Goal: Check status: Check status

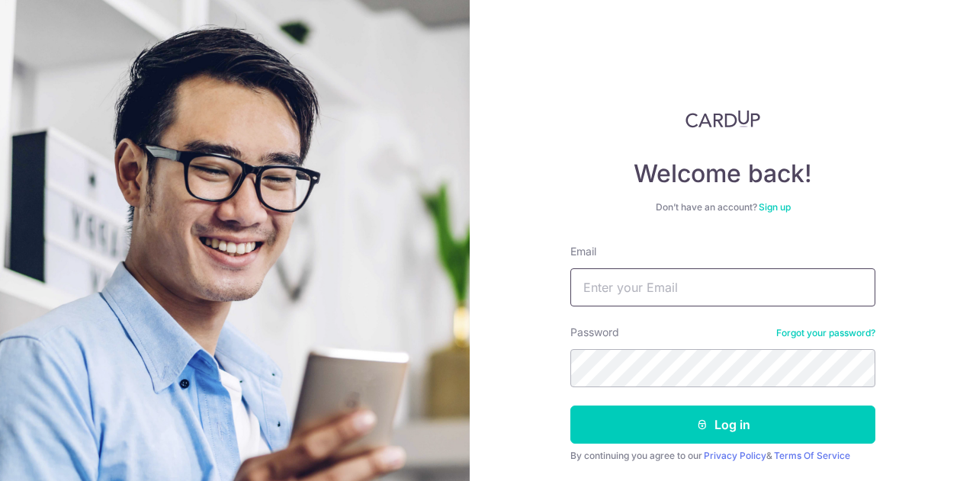
click at [632, 293] on input "Email" at bounding box center [722, 287] width 305 height 38
click at [651, 293] on input "Email" at bounding box center [722, 287] width 305 height 38
type input "[PERSON_NAME][EMAIL_ADDRESS][DOMAIN_NAME]"
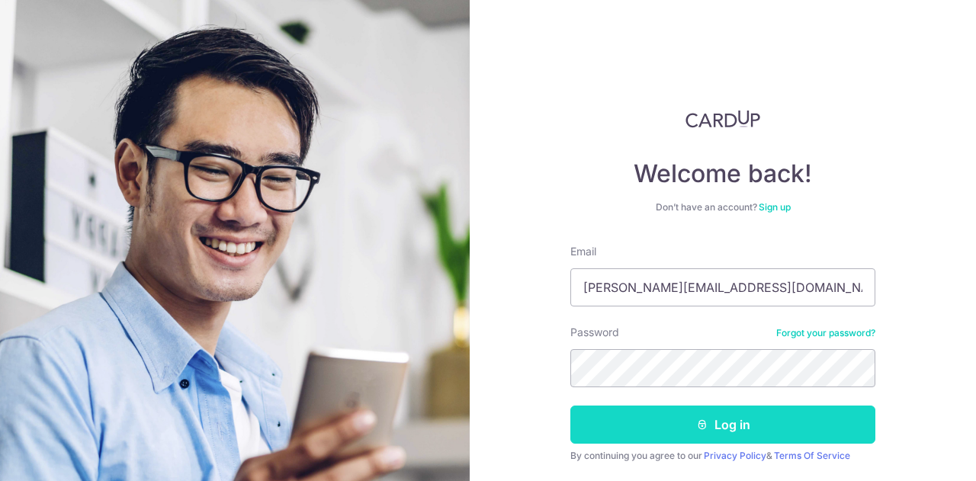
click at [703, 425] on icon "submit" at bounding box center [702, 424] width 12 height 12
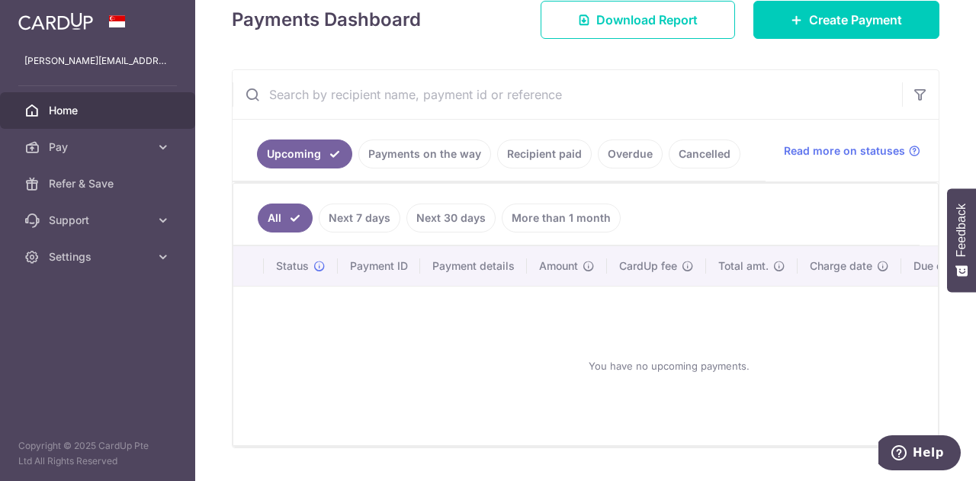
scroll to position [229, 0]
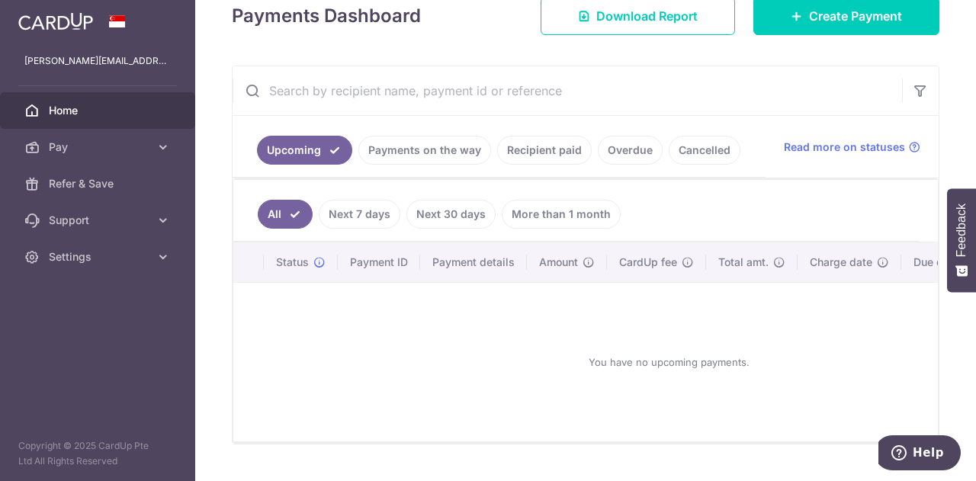
click at [524, 147] on link "Recipient paid" at bounding box center [544, 150] width 95 height 29
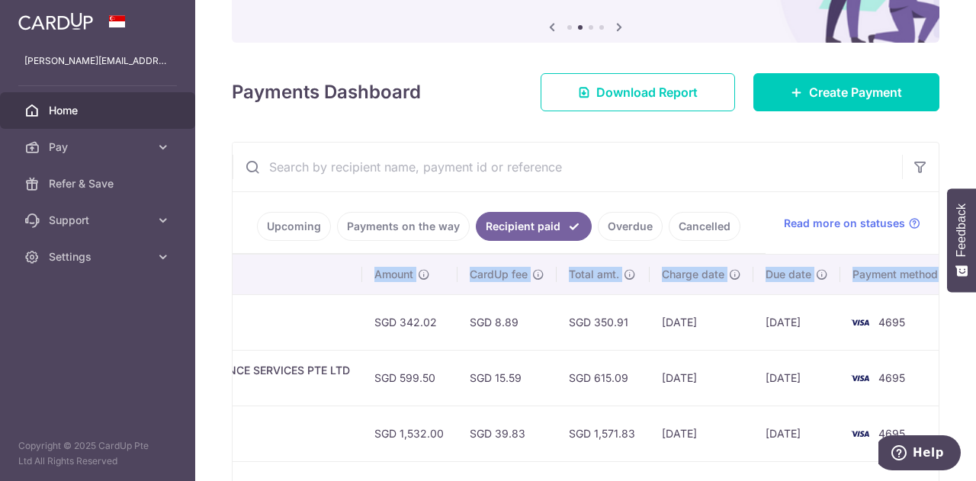
scroll to position [0, 494]
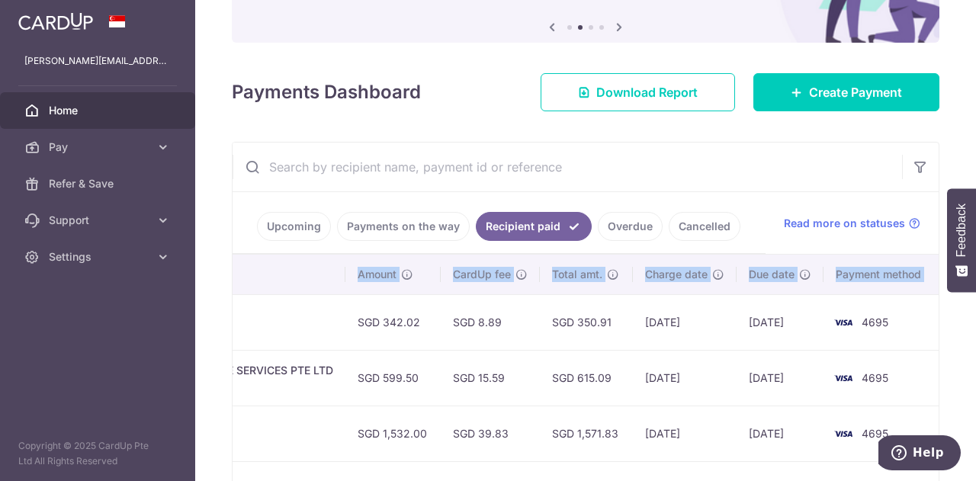
drag, startPoint x: 599, startPoint y: 319, endPoint x: 495, endPoint y: 332, distance: 104.4
click at [495, 332] on tr "PDF Receipt Payment Sent txn_81114fd81a2 Miscellaneous. The Keppel Club TX6242 …" at bounding box center [339, 322] width 1200 height 56
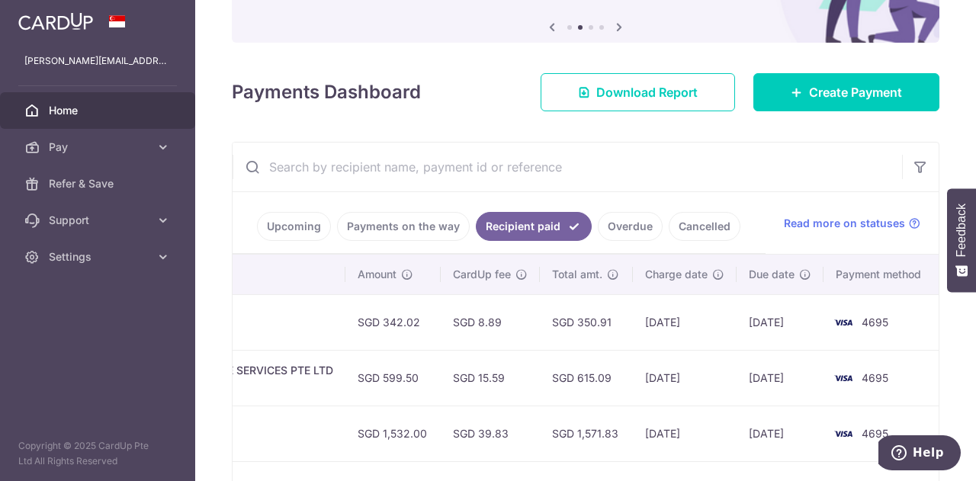
click at [686, 319] on td "[DATE]" at bounding box center [685, 322] width 104 height 56
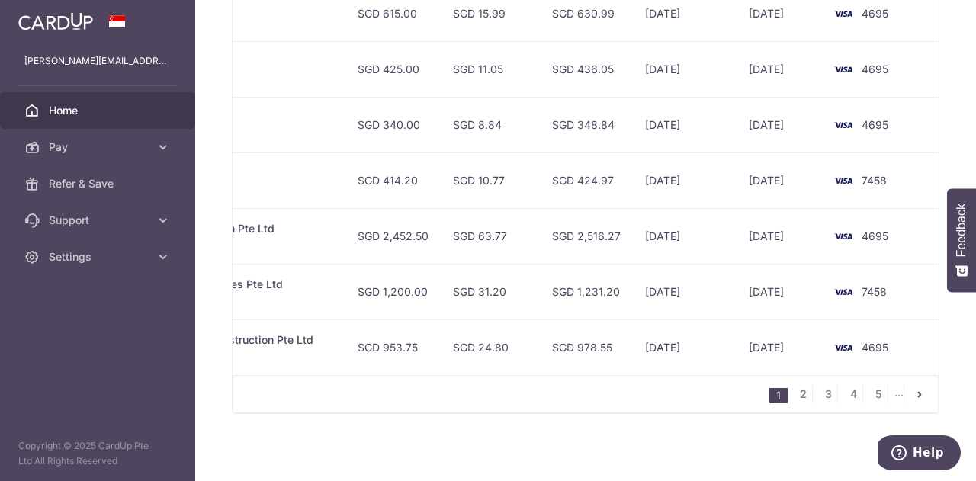
scroll to position [634, 0]
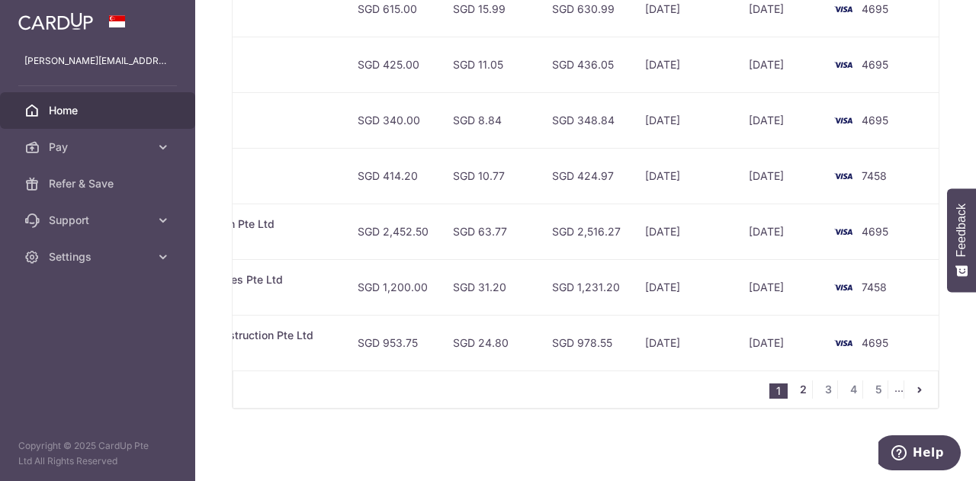
click at [794, 391] on link "2" at bounding box center [802, 389] width 18 height 18
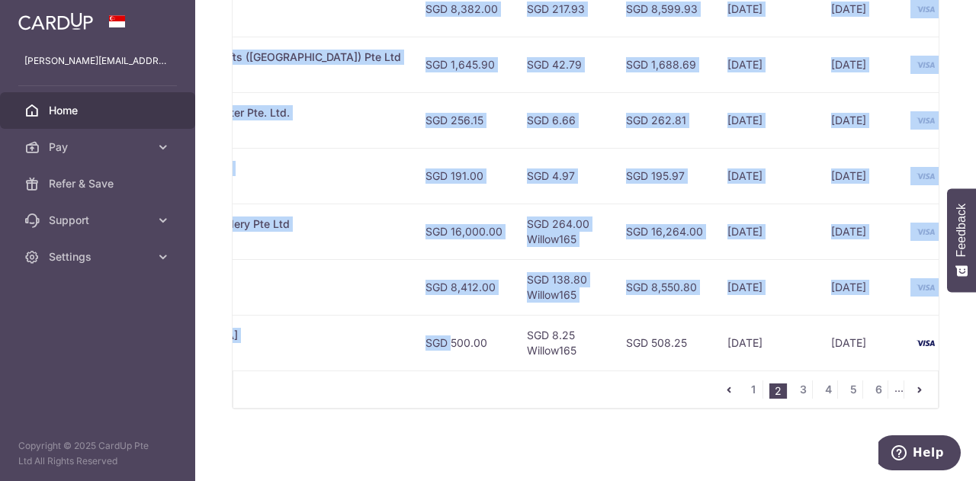
scroll to position [0, 508]
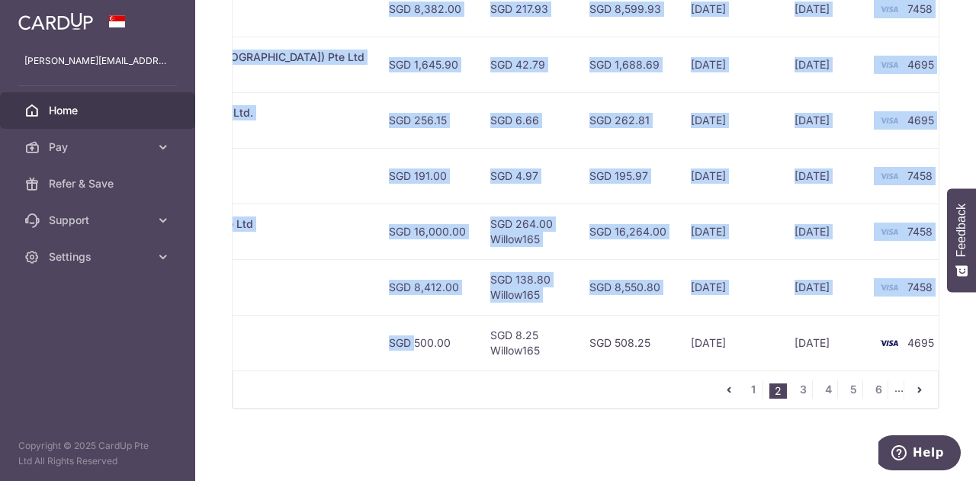
drag, startPoint x: 858, startPoint y: 333, endPoint x: 975, endPoint y: 326, distance: 116.8
click at [975, 326] on div "× Pause Schedule Pause all future payments in this series Pause just this one p…" at bounding box center [585, 240] width 780 height 481
click at [678, 327] on td "[DATE]" at bounding box center [730, 343] width 104 height 56
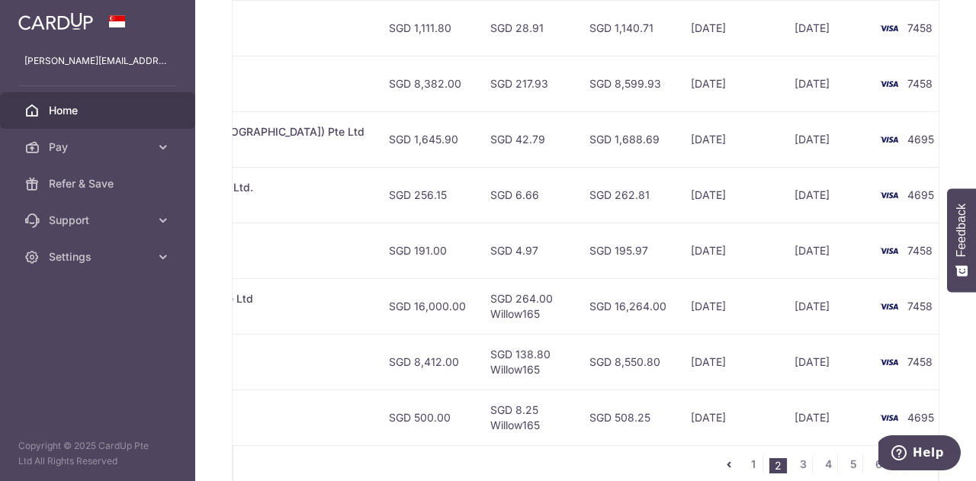
scroll to position [482, 0]
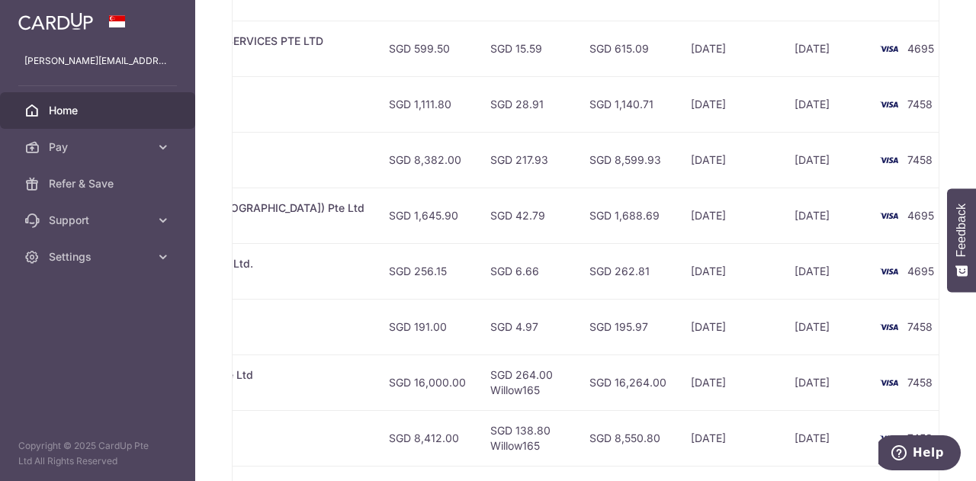
drag, startPoint x: 662, startPoint y: 258, endPoint x: 412, endPoint y: 268, distance: 250.2
click at [412, 268] on tr "PDF Receipt Payment Sent txn_7a430e24c09 Miscellaneous. Wings Therapy Center Pt…" at bounding box center [355, 271] width 1260 height 56
click at [585, 263] on td "SGD 262.81" at bounding box center [627, 271] width 101 height 56
drag, startPoint x: 386, startPoint y: 207, endPoint x: 758, endPoint y: 199, distance: 372.0
click at [758, 199] on tr "PDF Receipt Payment Sent txn_3cf1102b074 Miscellaneous. [PERSON_NAME] Lifts ([G…" at bounding box center [355, 215] width 1260 height 56
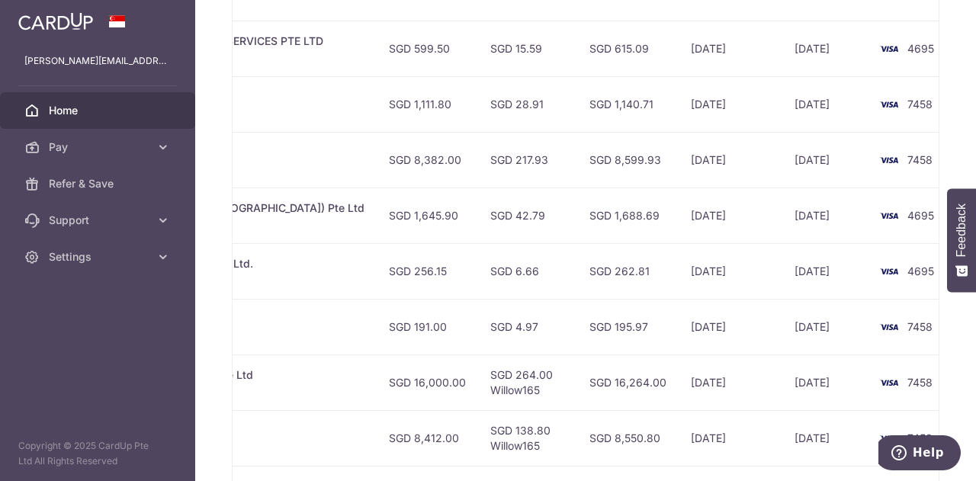
click at [782, 208] on td "[DATE]" at bounding box center [825, 215] width 87 height 56
click at [382, 212] on td "SGD 1,645.90" at bounding box center [427, 215] width 101 height 56
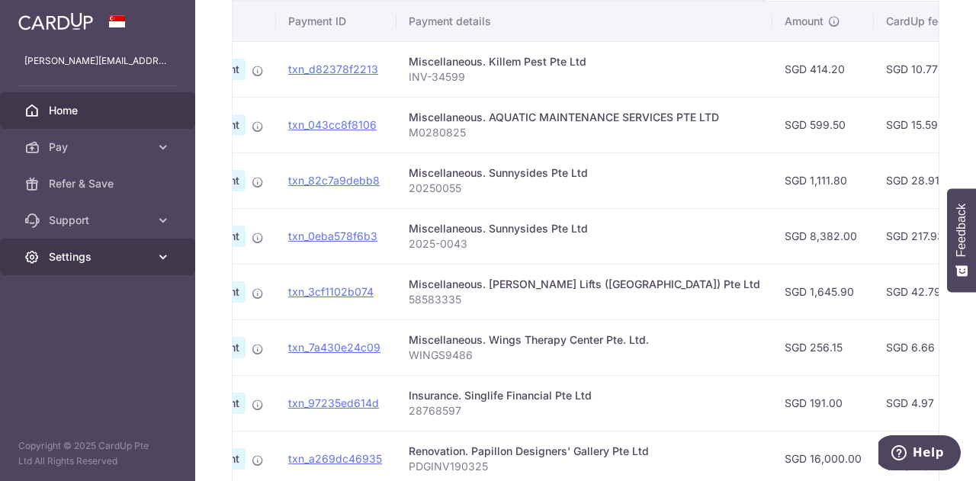
scroll to position [0, 0]
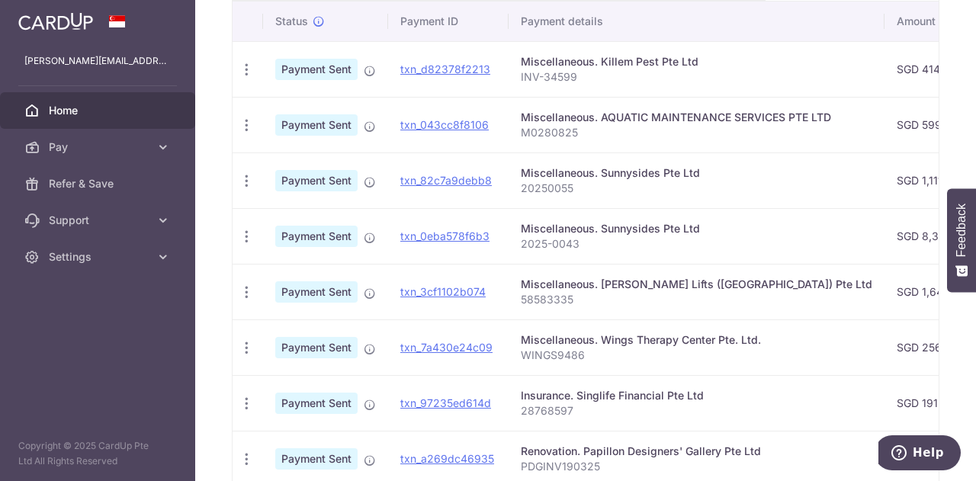
drag, startPoint x: 401, startPoint y: 229, endPoint x: 828, endPoint y: 221, distance: 426.9
click at [828, 221] on tr "PDF Receipt Payment Sent txn_0eba578f6b3 Miscellaneous. Sunnysides Pte Ltd 2025…" at bounding box center [862, 236] width 1260 height 56
click at [807, 238] on p "2025-0043" at bounding box center [696, 243] width 351 height 15
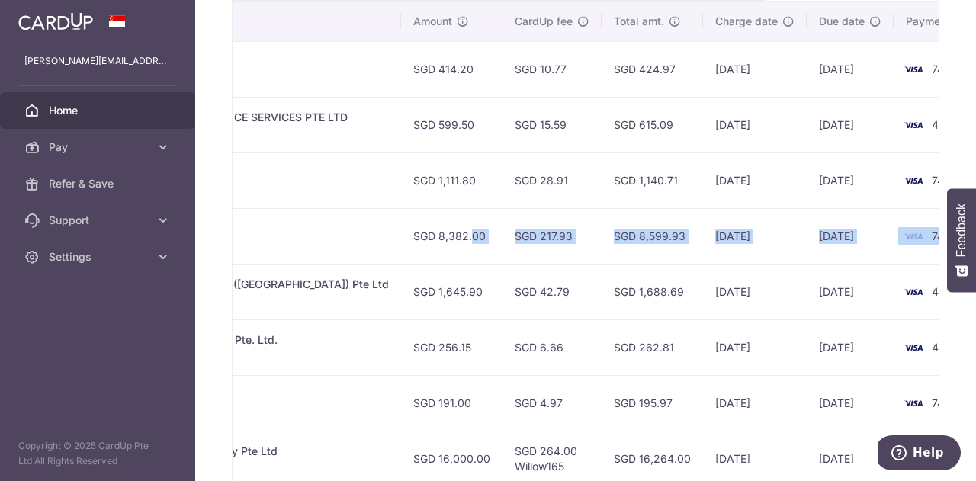
scroll to position [0, 508]
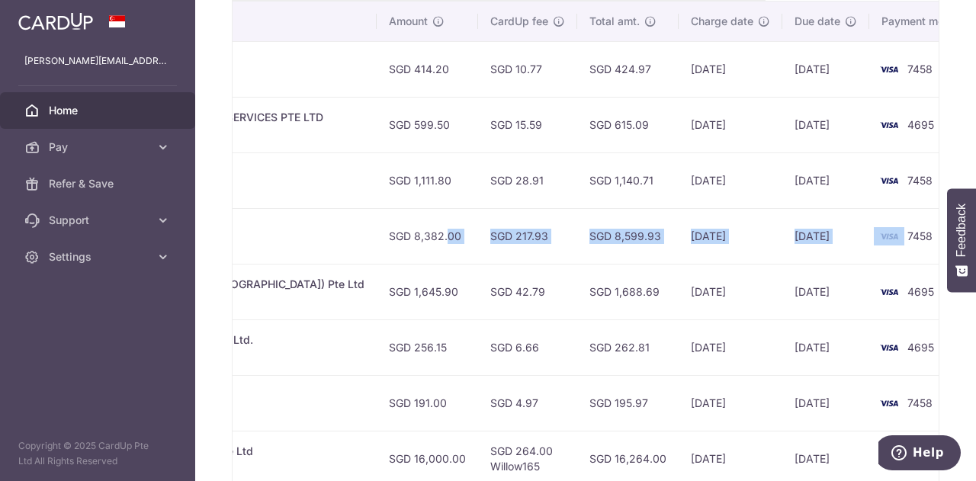
drag, startPoint x: 892, startPoint y: 232, endPoint x: 843, endPoint y: 239, distance: 49.4
click at [843, 239] on tr "PDF Receipt Payment Sent txn_0eba578f6b3 Miscellaneous. Sunnysides Pte Ltd 2025…" at bounding box center [355, 236] width 1260 height 56
drag, startPoint x: 267, startPoint y: 236, endPoint x: 241, endPoint y: 223, distance: 28.6
click at [215, 234] on div "× Pause Schedule Pause all future payments in this series Pause just this one p…" at bounding box center [585, 240] width 780 height 481
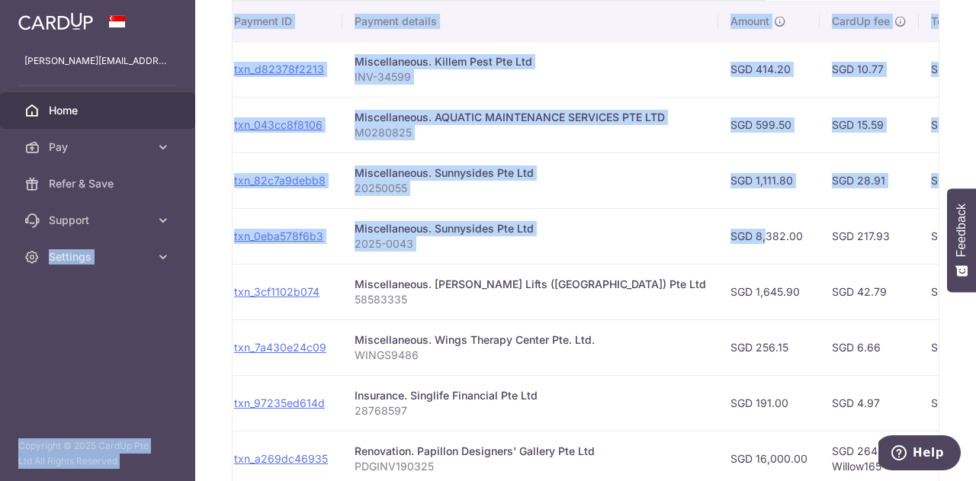
scroll to position [0, 0]
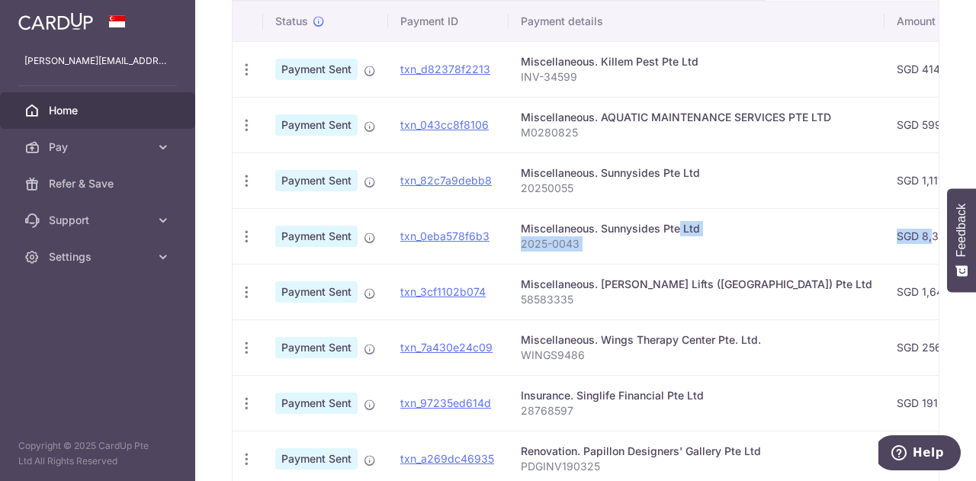
drag, startPoint x: 365, startPoint y: 229, endPoint x: 631, endPoint y: 226, distance: 266.0
click at [631, 226] on tr "PDF Receipt Payment Sent txn_0eba578f6b3 Miscellaneous. Sunnysides Pte Ltd 2025…" at bounding box center [862, 236] width 1260 height 56
click at [596, 246] on p "2025-0043" at bounding box center [696, 243] width 351 height 15
drag, startPoint x: 582, startPoint y: 241, endPoint x: 505, endPoint y: 245, distance: 76.3
click at [508, 245] on td "Miscellaneous. Sunnysides Pte Ltd 2025-0043" at bounding box center [696, 236] width 376 height 56
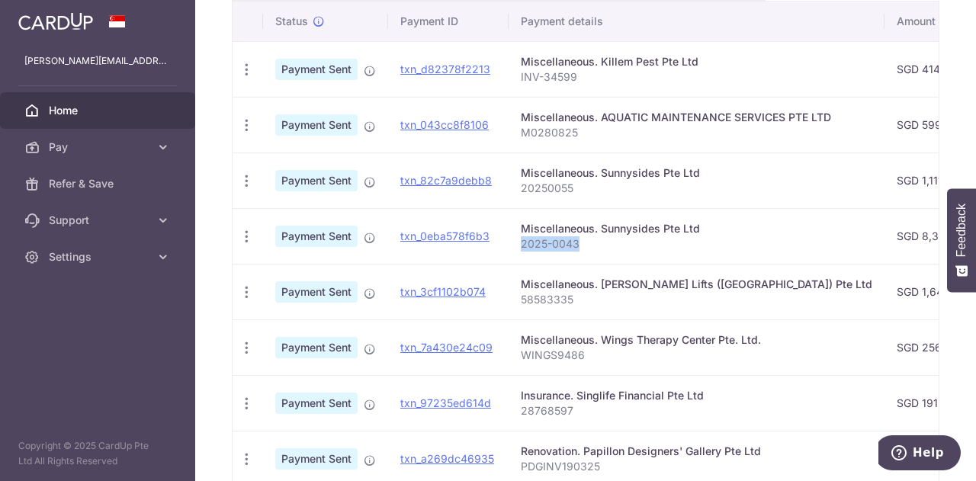
copy p "2025-0043"
click at [666, 221] on div "Miscellaneous. Sunnysides Pte Ltd" at bounding box center [696, 228] width 351 height 15
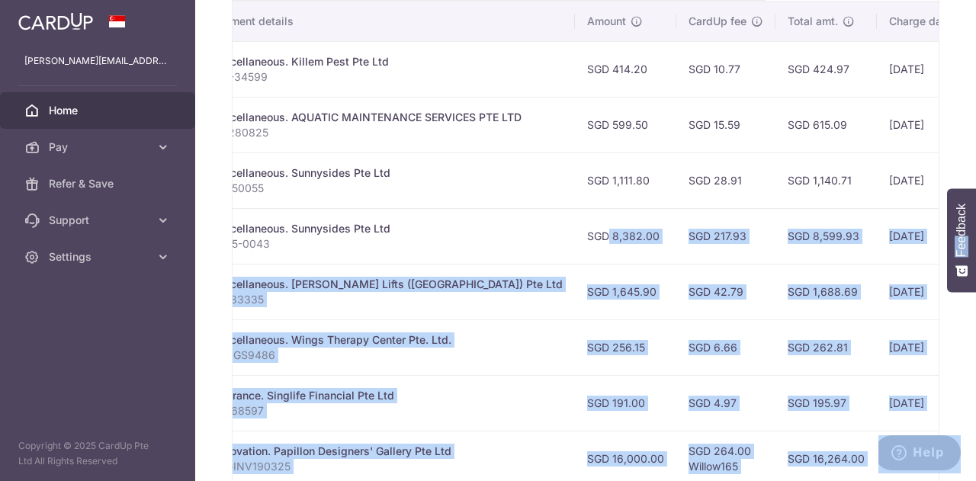
scroll to position [0, 508]
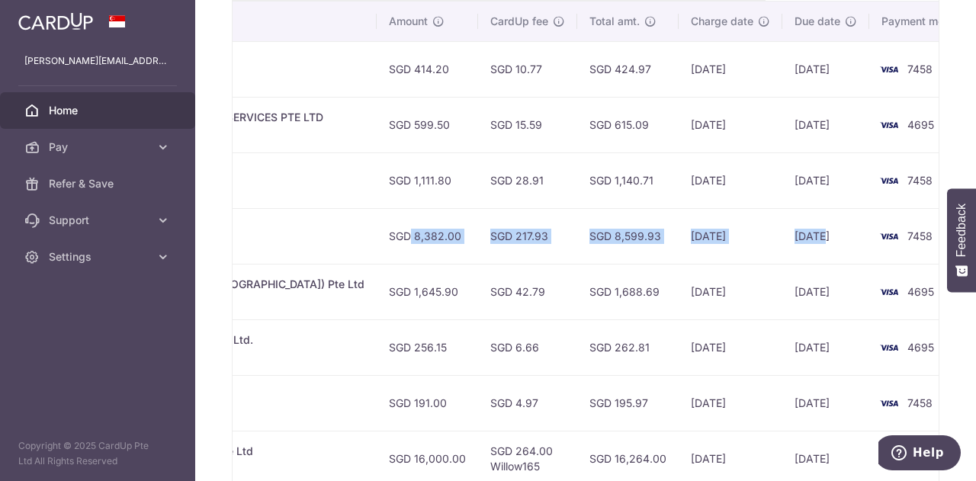
drag, startPoint x: 851, startPoint y: 231, endPoint x: 774, endPoint y: 236, distance: 77.2
click at [774, 236] on tr "PDF Receipt Payment Sent txn_0eba578f6b3 Miscellaneous. Sunnysides Pte Ltd 2025…" at bounding box center [355, 236] width 1260 height 56
click at [782, 236] on td "[DATE]" at bounding box center [825, 236] width 87 height 56
drag, startPoint x: 743, startPoint y: 242, endPoint x: 809, endPoint y: 238, distance: 65.7
click at [809, 238] on td "[DATE]" at bounding box center [825, 236] width 87 height 56
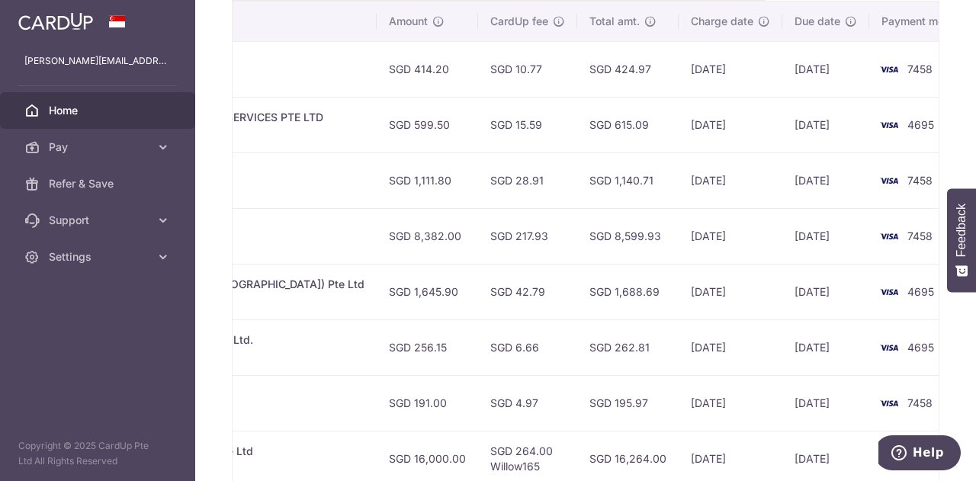
click at [791, 240] on td "[DATE]" at bounding box center [825, 236] width 87 height 56
click at [422, 235] on td "SGD 8,382.00" at bounding box center [427, 236] width 101 height 56
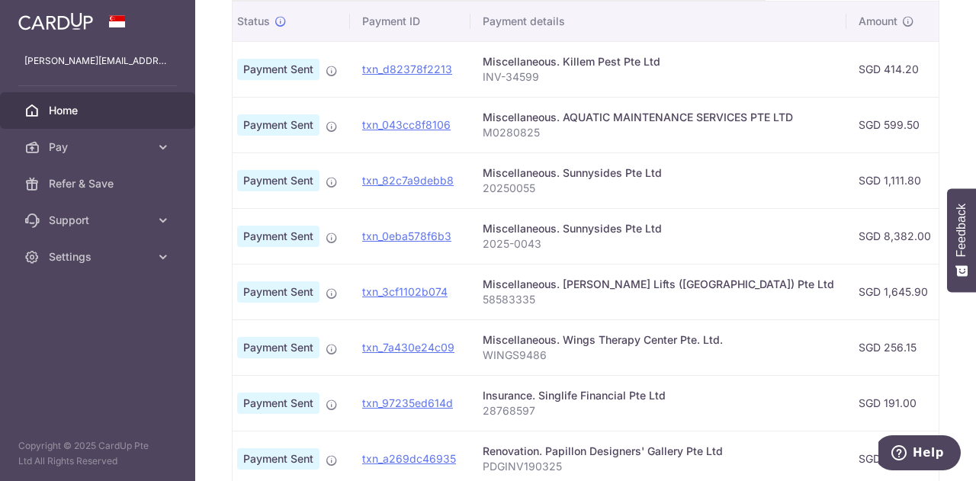
scroll to position [0, 38]
drag, startPoint x: 782, startPoint y: 176, endPoint x: 590, endPoint y: 190, distance: 192.6
click at [590, 190] on tr "PDF Receipt Payment Sent txn_82c7a9debb8 Miscellaneous. Sunnysides Pte Ltd 2025…" at bounding box center [824, 180] width 1260 height 56
click at [590, 190] on p "20250055" at bounding box center [657, 188] width 351 height 15
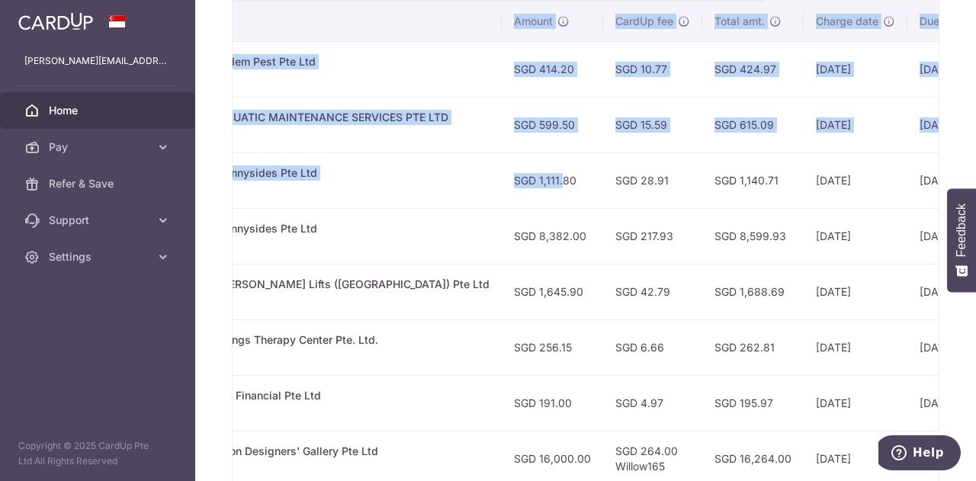
scroll to position [0, 508]
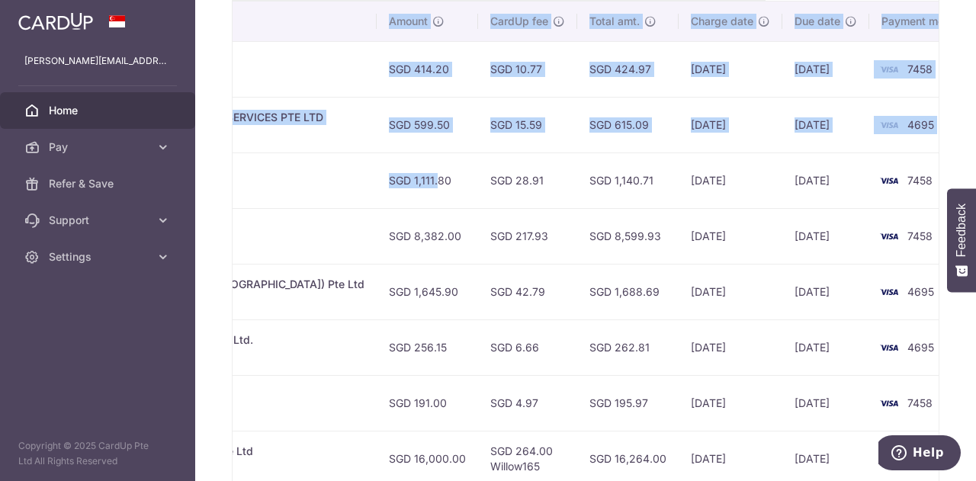
drag, startPoint x: 851, startPoint y: 177, endPoint x: 408, endPoint y: 173, distance: 442.8
click at [408, 173] on td "SGD 1,111.80" at bounding box center [427, 180] width 101 height 56
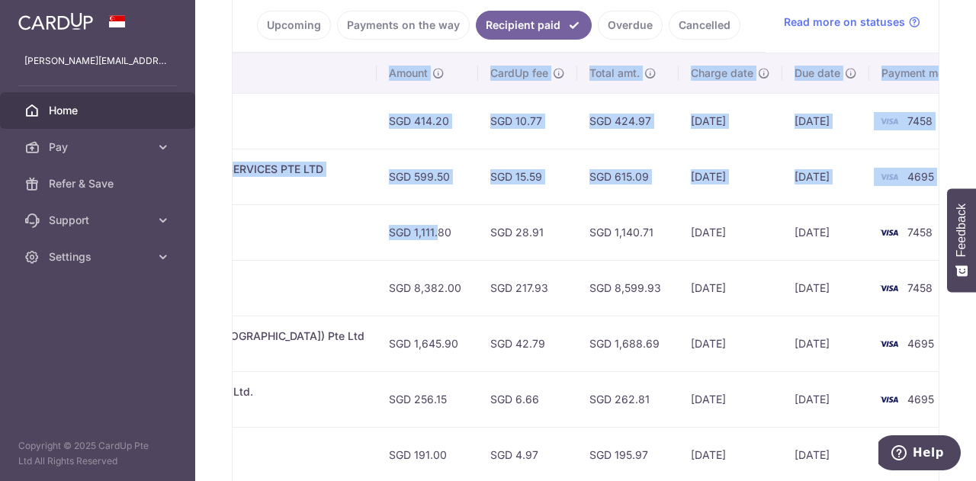
scroll to position [329, 0]
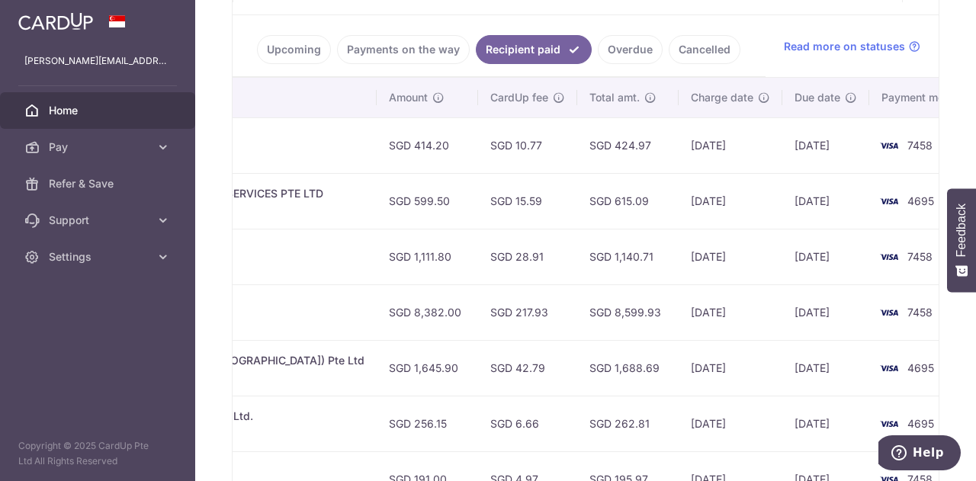
click at [377, 249] on td "SGD 1,111.80" at bounding box center [427, 257] width 101 height 56
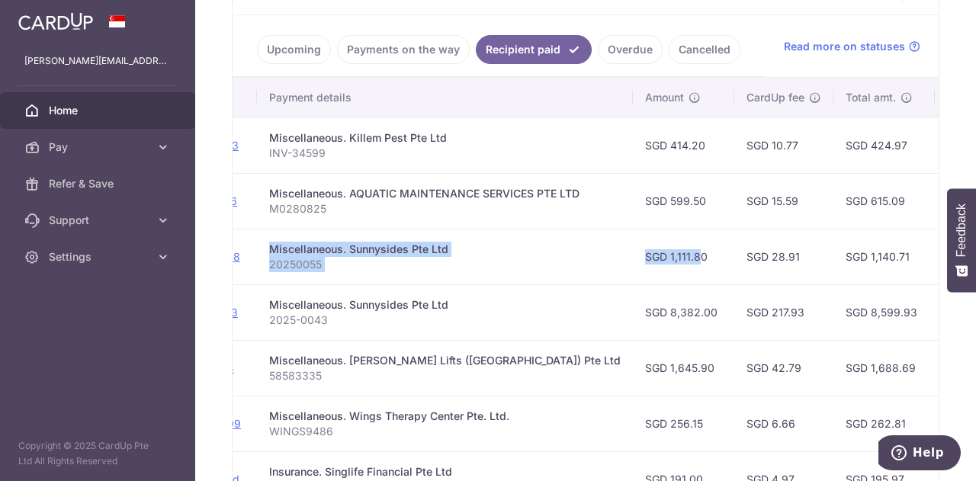
scroll to position [0, 227]
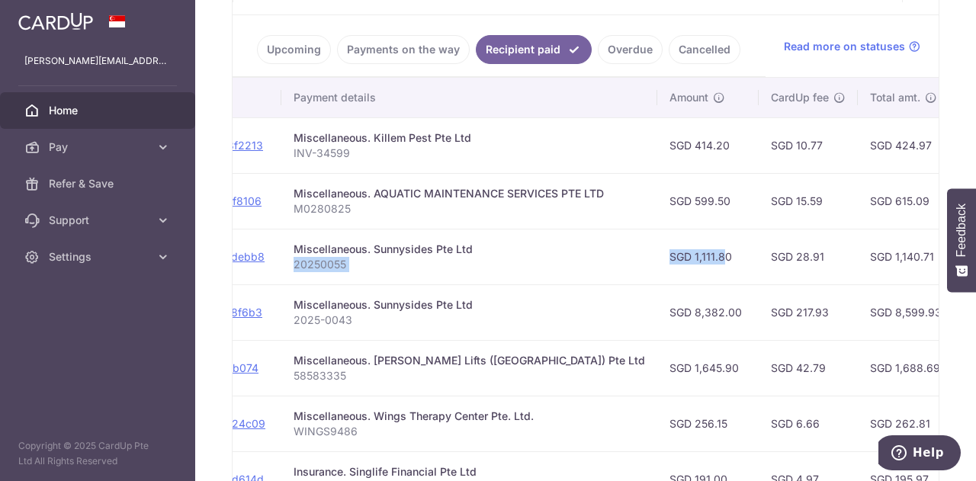
drag, startPoint x: 386, startPoint y: 250, endPoint x: 413, endPoint y: 264, distance: 31.0
click at [413, 264] on tr "PDF Receipt Payment Sent txn_82c7a9debb8 Miscellaneous. Sunnysides Pte Ltd 2025…" at bounding box center [635, 257] width 1260 height 56
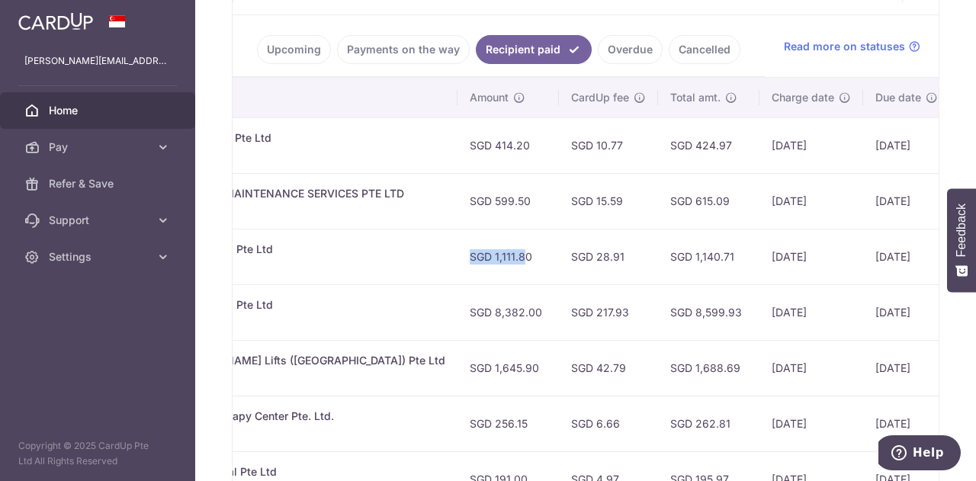
scroll to position [0, 508]
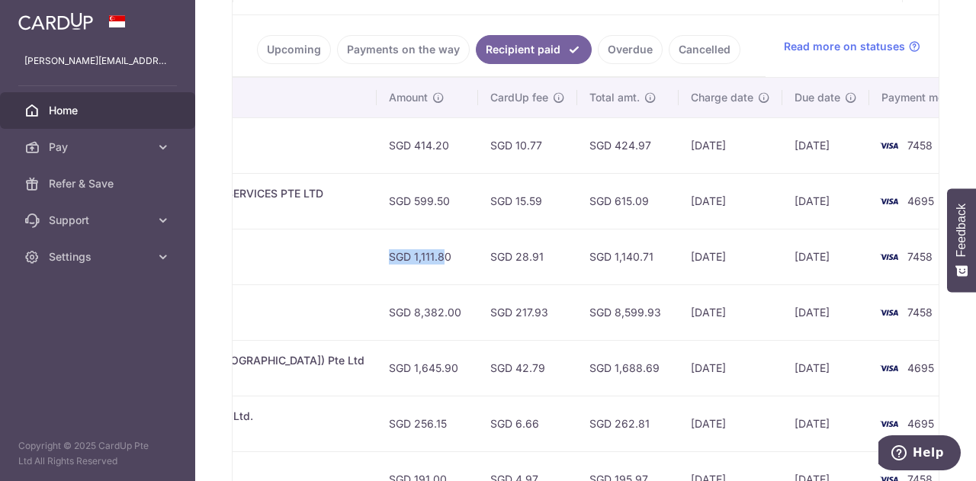
drag, startPoint x: 777, startPoint y: 258, endPoint x: 668, endPoint y: 258, distance: 109.0
click at [668, 258] on tr "PDF Receipt Payment Sent txn_82c7a9debb8 Miscellaneous. Sunnysides Pte Ltd 2025…" at bounding box center [355, 257] width 1260 height 56
click at [510, 252] on td "SGD 28.91" at bounding box center [527, 257] width 99 height 56
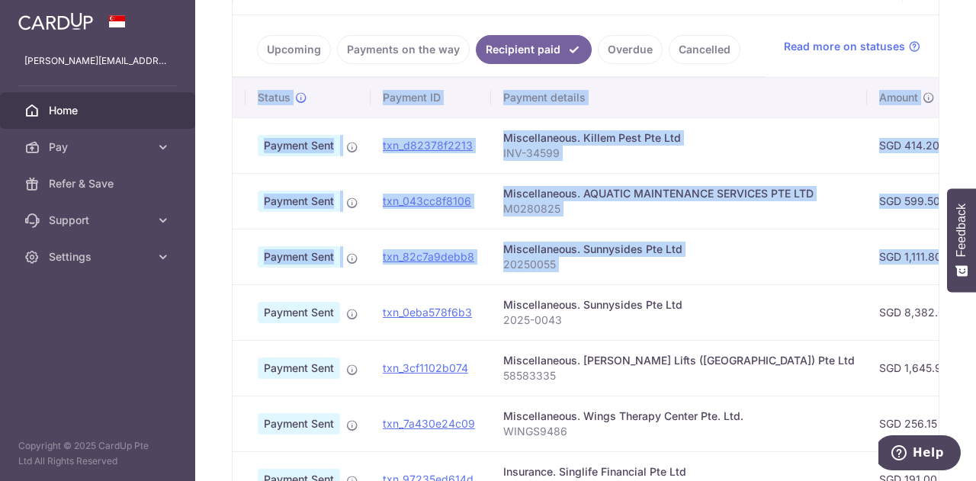
scroll to position [0, 0]
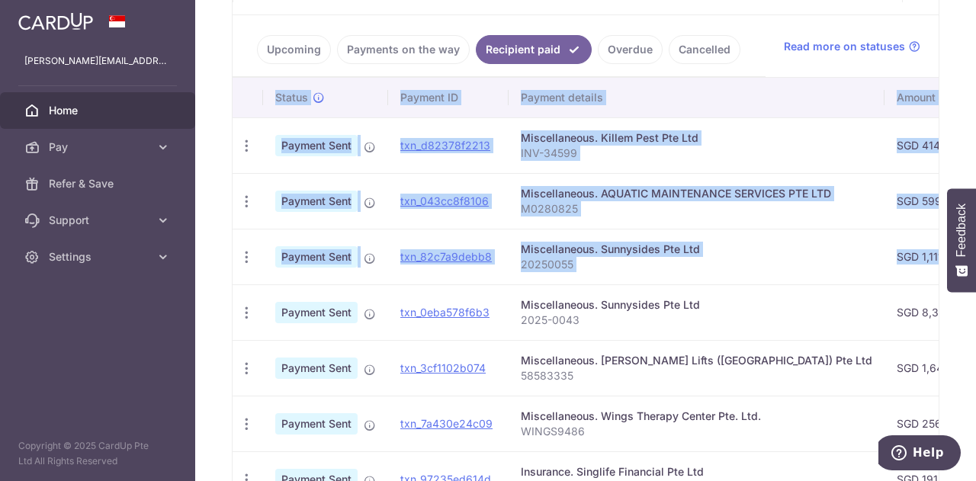
drag, startPoint x: 387, startPoint y: 255, endPoint x: 662, endPoint y: 234, distance: 275.2
click at [662, 234] on tr "PDF Receipt Payment Sent txn_82c7a9debb8 Miscellaneous. Sunnysides Pte Ltd 2025…" at bounding box center [862, 257] width 1260 height 56
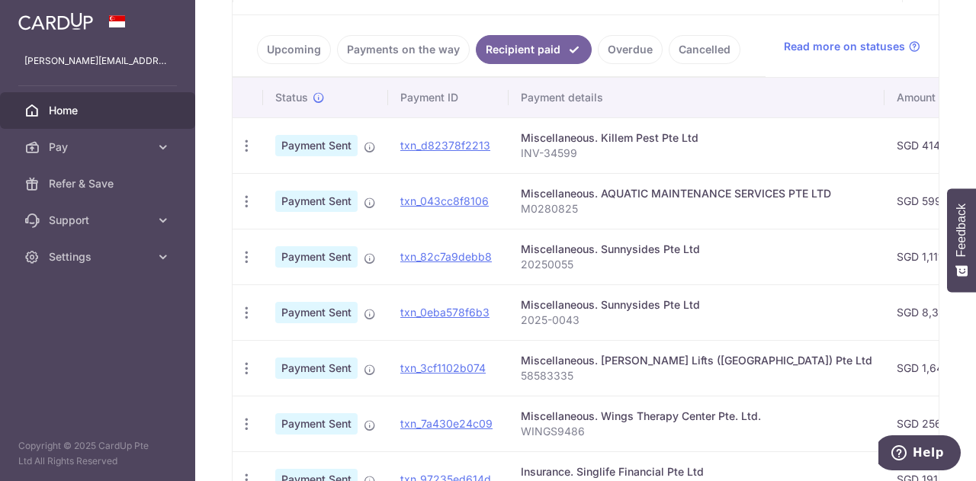
click at [639, 243] on div "Miscellaneous. Sunnysides Pte Ltd" at bounding box center [696, 249] width 351 height 15
drag, startPoint x: 569, startPoint y: 260, endPoint x: 511, endPoint y: 258, distance: 58.7
click at [511, 258] on td "Miscellaneous. Sunnysides Pte Ltd 20250055" at bounding box center [696, 257] width 376 height 56
copy p "20250055"
drag, startPoint x: 611, startPoint y: 256, endPoint x: 620, endPoint y: 243, distance: 15.9
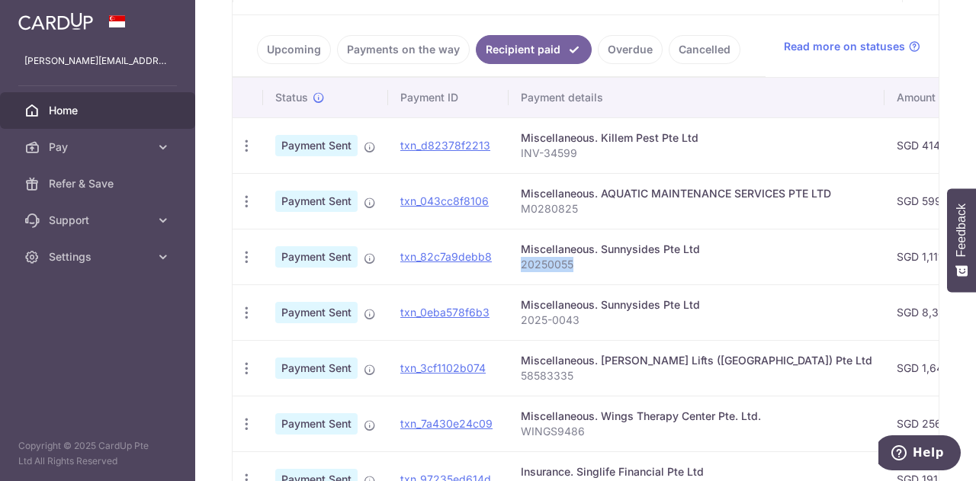
click at [611, 257] on p "20250055" at bounding box center [696, 264] width 351 height 15
drag, startPoint x: 594, startPoint y: 172, endPoint x: 732, endPoint y: 193, distance: 139.5
click at [732, 193] on td "Miscellaneous. AQUATIC MAINTENANCE SERVICES PTE LTD M0280825" at bounding box center [696, 201] width 376 height 56
click at [709, 210] on p "M0280825" at bounding box center [696, 208] width 351 height 15
drag, startPoint x: 588, startPoint y: 202, endPoint x: 514, endPoint y: 208, distance: 74.2
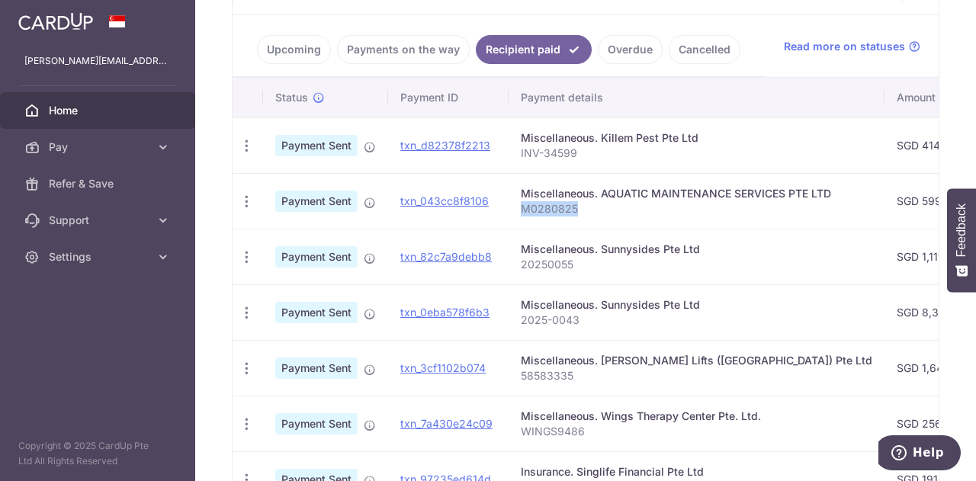
click at [514, 208] on td "Miscellaneous. AQUATIC MAINTENANCE SERVICES PTE LTD M0280825" at bounding box center [696, 201] width 376 height 56
copy p "M0280825"
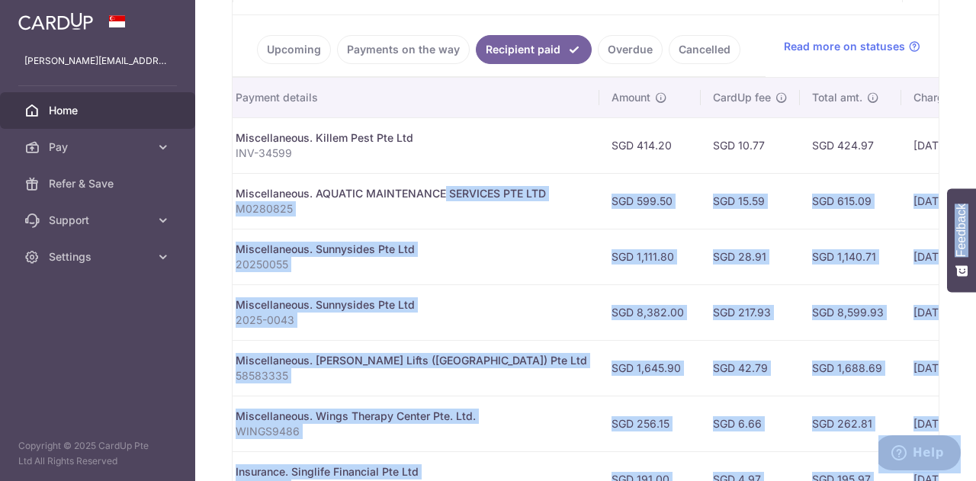
scroll to position [0, 508]
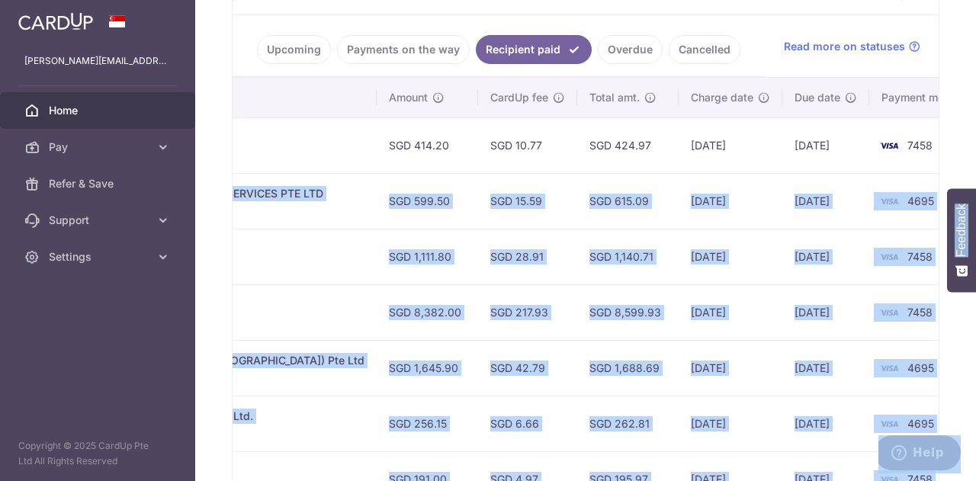
drag, startPoint x: 662, startPoint y: 175, endPoint x: 686, endPoint y: 204, distance: 38.5
click at [686, 204] on tr "PDF Receipt Payment Sent txn_043cc8f8106 Miscellaneous. AQUATIC MAINTENANCE SER…" at bounding box center [355, 201] width 1260 height 56
click at [614, 210] on td "SGD 615.09" at bounding box center [627, 201] width 101 height 56
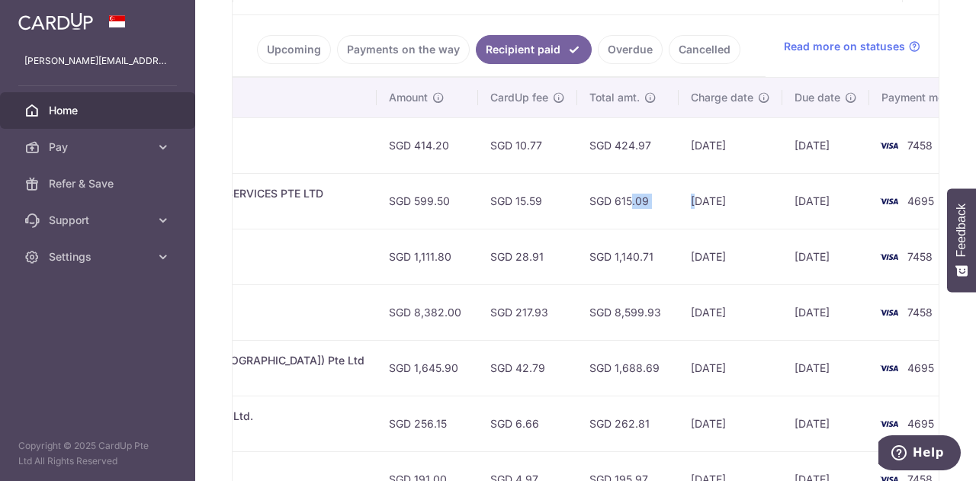
drag, startPoint x: 554, startPoint y: 199, endPoint x: 669, endPoint y: 193, distance: 115.3
click at [647, 193] on tr "PDF Receipt Payment Sent txn_043cc8f8106 Miscellaneous. AQUATIC MAINTENANCE SER…" at bounding box center [355, 201] width 1260 height 56
click at [678, 193] on td "[DATE]" at bounding box center [730, 201] width 104 height 56
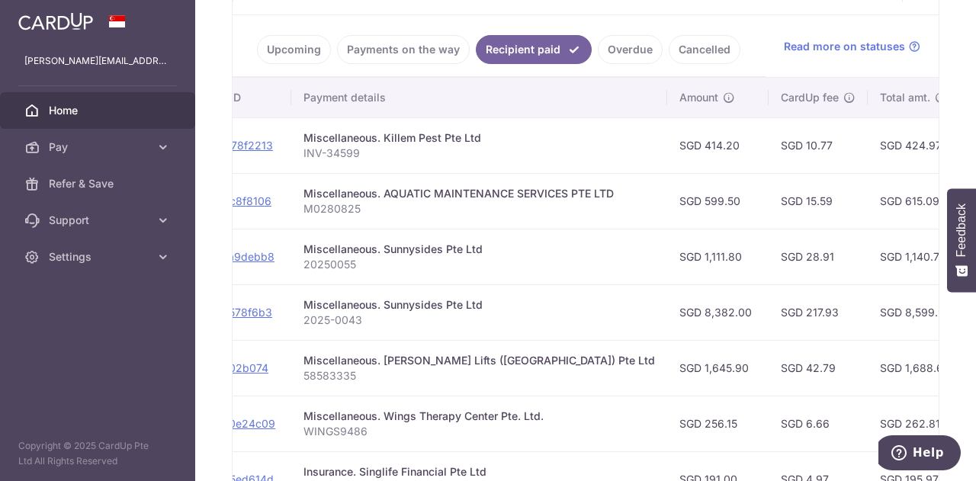
scroll to position [0, 47]
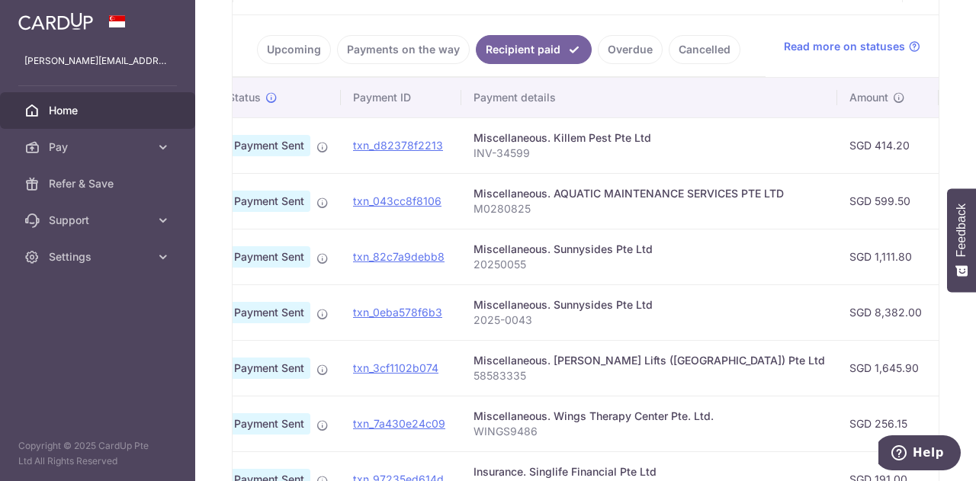
drag, startPoint x: 595, startPoint y: 145, endPoint x: 505, endPoint y: 146, distance: 89.9
click at [505, 146] on tr "PDF Receipt Payment Sent txn_d82378f2213 Miscellaneous. Killem Pest Pte Ltd INV…" at bounding box center [815, 145] width 1260 height 56
click at [524, 142] on div "Miscellaneous. Killem Pest Pte Ltd" at bounding box center [648, 137] width 351 height 15
drag, startPoint x: 527, startPoint y: 146, endPoint x: 466, endPoint y: 152, distance: 60.5
click at [466, 152] on td "Miscellaneous. Killem Pest Pte Ltd INV-34599" at bounding box center [649, 145] width 376 height 56
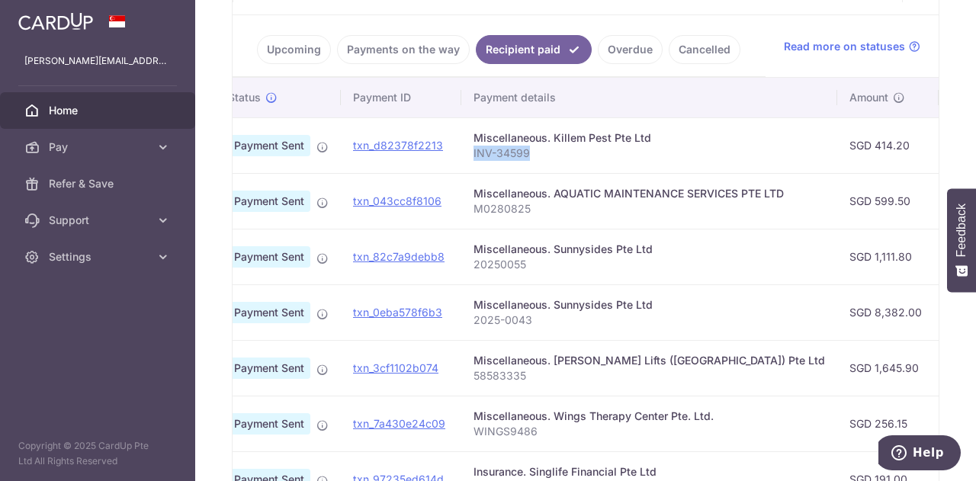
copy p "INV-34599"
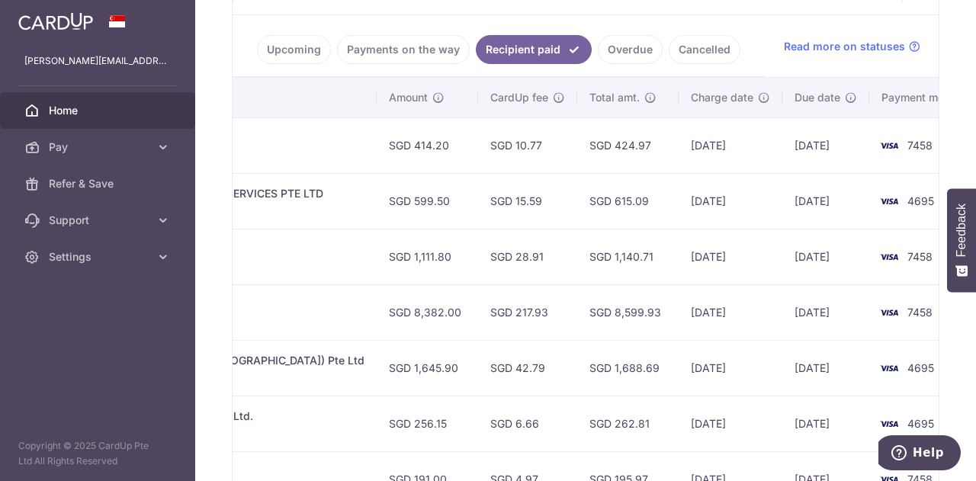
drag, startPoint x: 818, startPoint y: 163, endPoint x: 687, endPoint y: 149, distance: 131.9
click at [687, 149] on tr "PDF Receipt Payment Sent txn_d82378f2213 Miscellaneous. Killem Pest Pte Ltd INV…" at bounding box center [355, 145] width 1260 height 56
click at [678, 155] on td "[DATE]" at bounding box center [730, 145] width 104 height 56
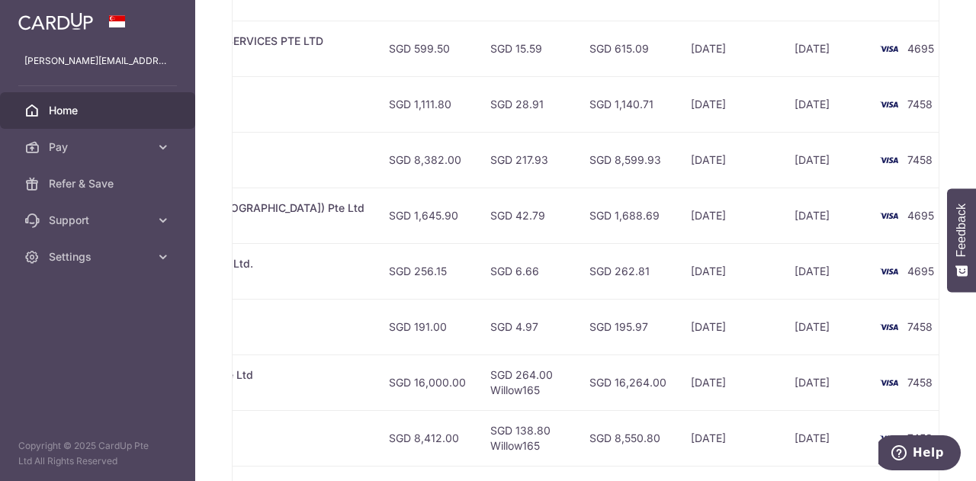
scroll to position [634, 0]
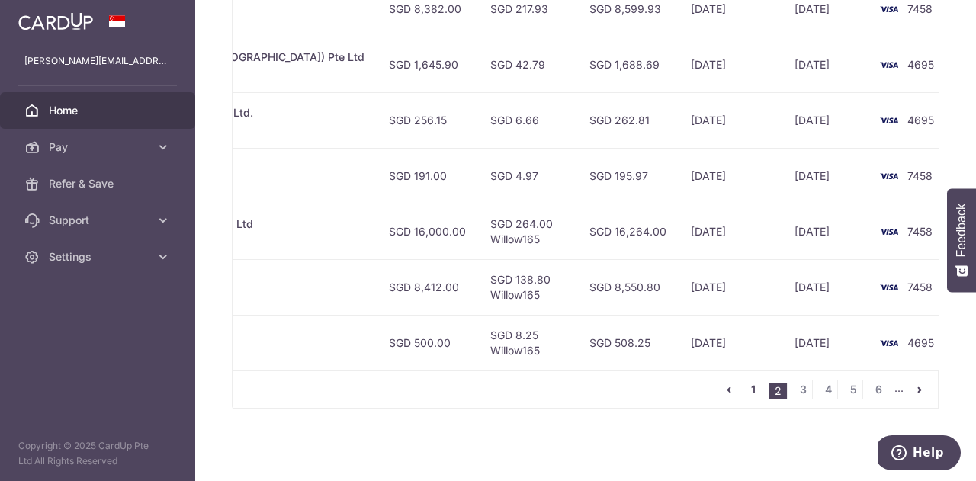
click at [745, 390] on link "1" at bounding box center [753, 389] width 18 height 18
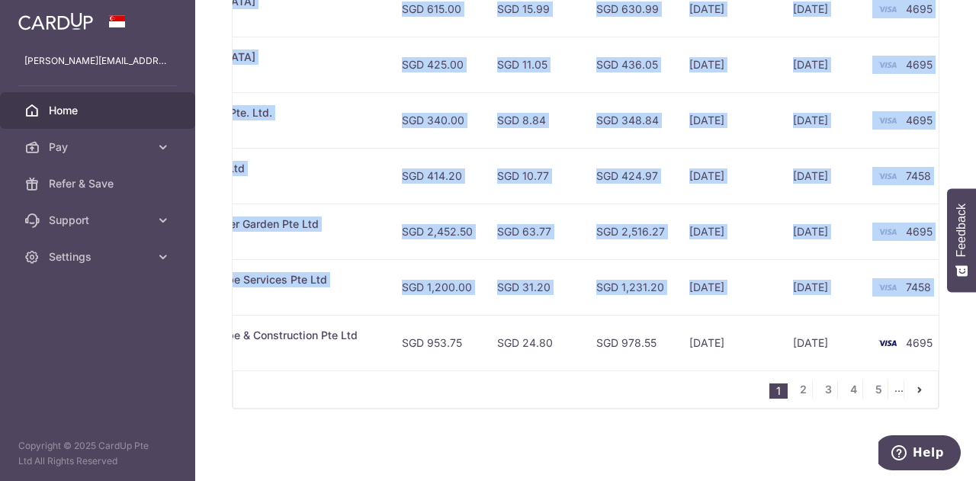
scroll to position [0, 494]
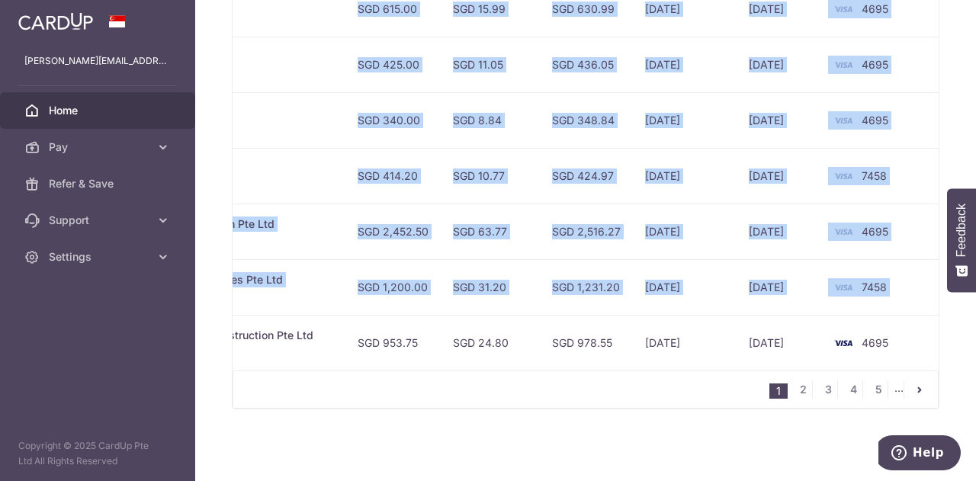
drag, startPoint x: 617, startPoint y: 326, endPoint x: 752, endPoint y: 340, distance: 135.6
click at [729, 347] on tr "PDF Receipt Payment Sent txn_13dbc74b43a Miscellaneous. Lovely Landscape & Cons…" at bounding box center [339, 343] width 1200 height 56
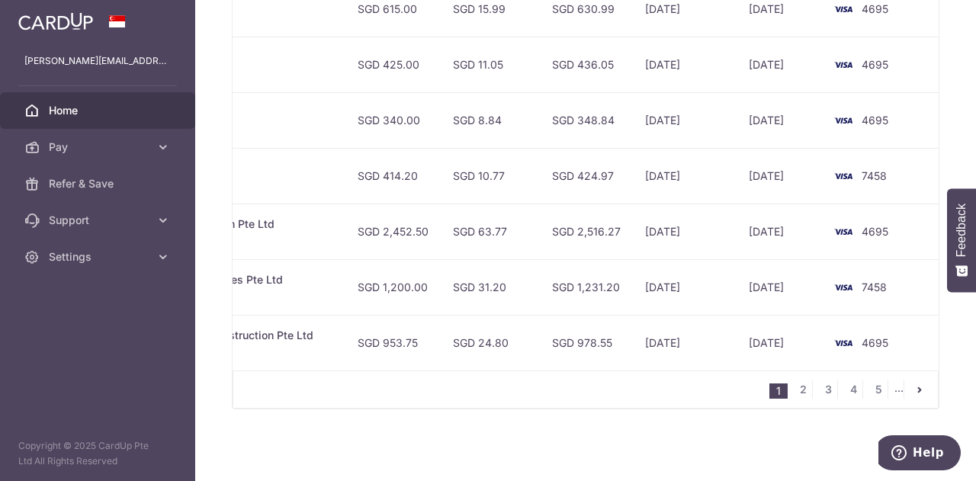
click at [776, 338] on td "[DATE]" at bounding box center [779, 343] width 87 height 56
drag, startPoint x: 386, startPoint y: 337, endPoint x: 412, endPoint y: 337, distance: 25.9
click at [412, 337] on td "SGD 953.75" at bounding box center [392, 343] width 95 height 56
click at [415, 344] on td "SGD 953.75" at bounding box center [392, 343] width 95 height 56
drag, startPoint x: 381, startPoint y: 338, endPoint x: 416, endPoint y: 338, distance: 35.1
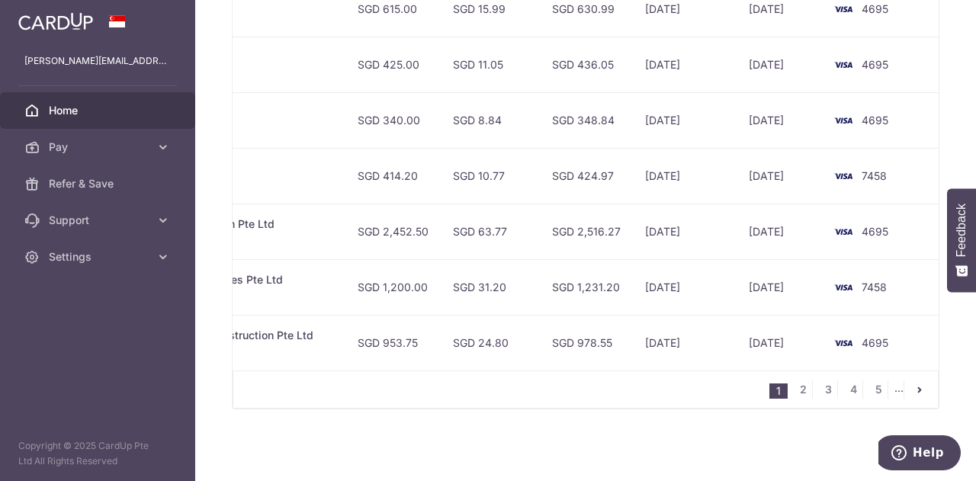
click at [416, 338] on td "SGD 953.75" at bounding box center [392, 343] width 95 height 56
copy td "953.75"
click at [409, 345] on td "SGD 953.75" at bounding box center [392, 343] width 95 height 56
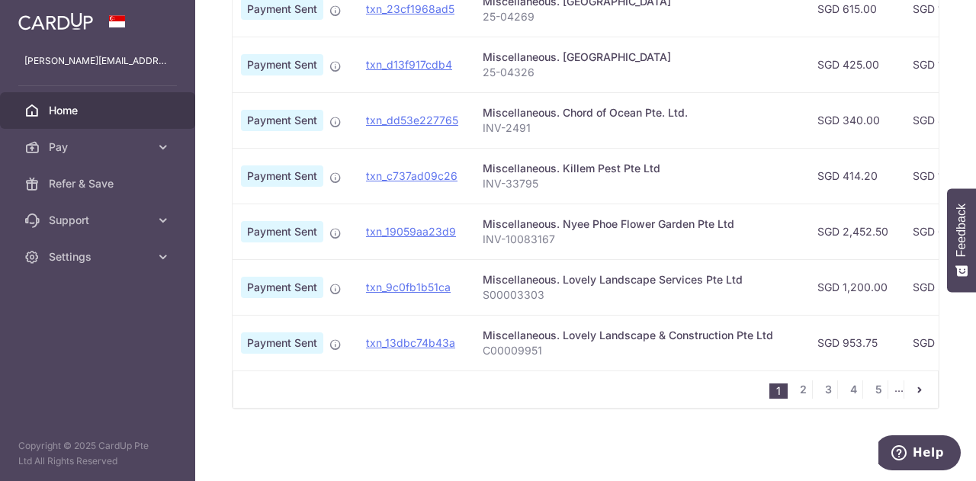
scroll to position [0, 34]
drag, startPoint x: 540, startPoint y: 348, endPoint x: 480, endPoint y: 352, distance: 59.6
click at [480, 352] on td "Miscellaneous. Lovely Landscape & Construction Pte Ltd C00009951" at bounding box center [638, 343] width 335 height 56
copy p "C00009951"
drag, startPoint x: 549, startPoint y: 287, endPoint x: 482, endPoint y: 297, distance: 67.8
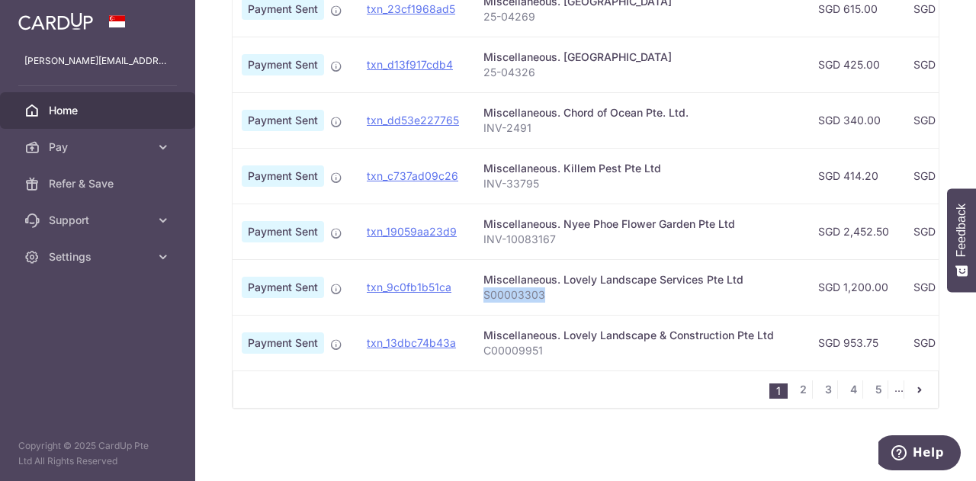
click at [482, 297] on td "Miscellaneous. Lovely Landscape Services Pte Ltd S00003303" at bounding box center [638, 287] width 335 height 56
copy p "S00003303"
click at [838, 282] on td "SGD 1,200.00" at bounding box center [853, 287] width 95 height 56
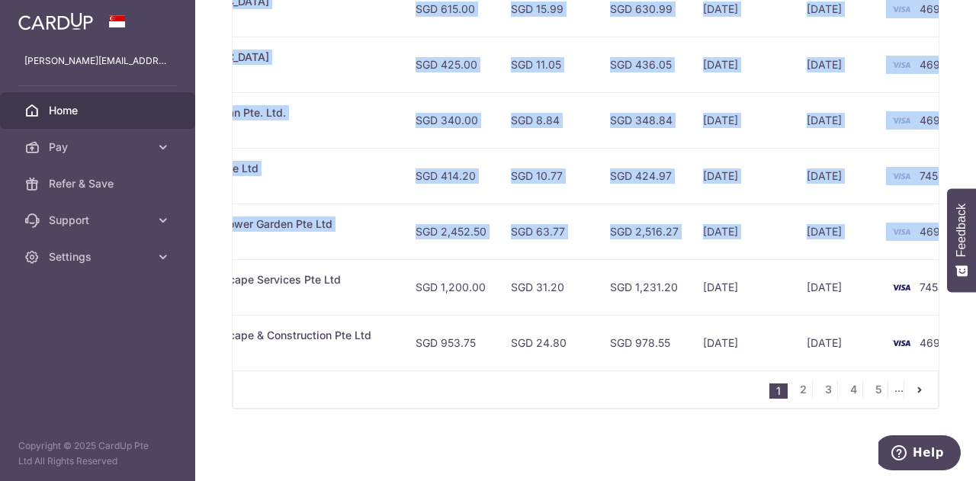
scroll to position [0, 494]
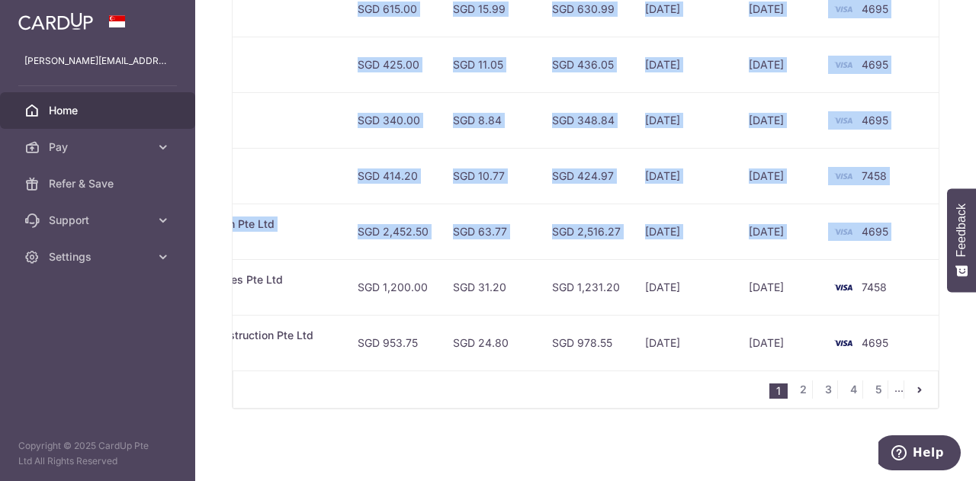
drag, startPoint x: 553, startPoint y: 269, endPoint x: 684, endPoint y: 293, distance: 132.6
click at [780, 292] on tr "PDF Receipt Payment Sent txn_9c0fb1b51ca Miscellaneous. Lovely Landscape Servic…" at bounding box center [339, 287] width 1200 height 56
click at [655, 293] on td "[DATE]" at bounding box center [685, 287] width 104 height 56
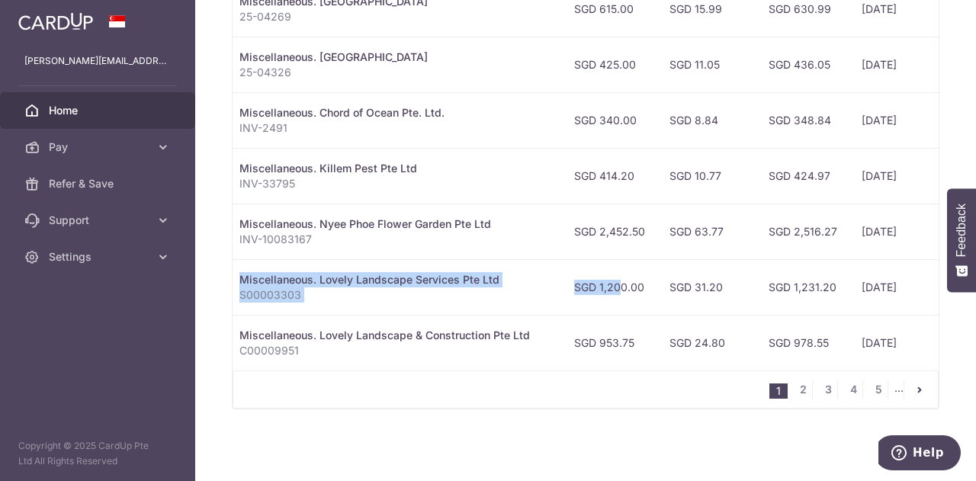
scroll to position [0, 107]
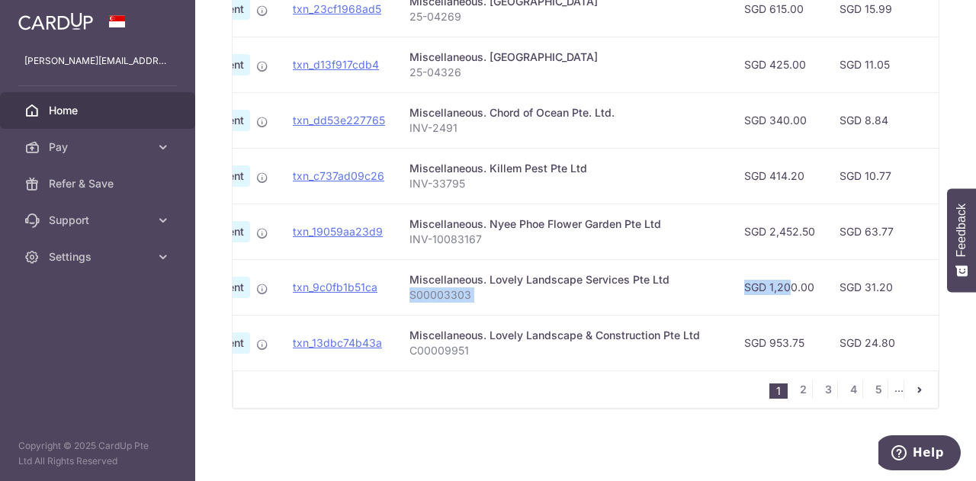
drag, startPoint x: 384, startPoint y: 283, endPoint x: 471, endPoint y: 293, distance: 87.5
click at [471, 293] on tr "PDF Receipt Payment Sent txn_9c0fb1b51ca Miscellaneous. Lovely Landscape Servic…" at bounding box center [725, 287] width 1200 height 56
click at [482, 294] on p "S00003303" at bounding box center [564, 294] width 310 height 15
drag, startPoint x: 467, startPoint y: 293, endPoint x: 409, endPoint y: 292, distance: 58.7
click at [409, 292] on p "S00003303" at bounding box center [564, 294] width 310 height 15
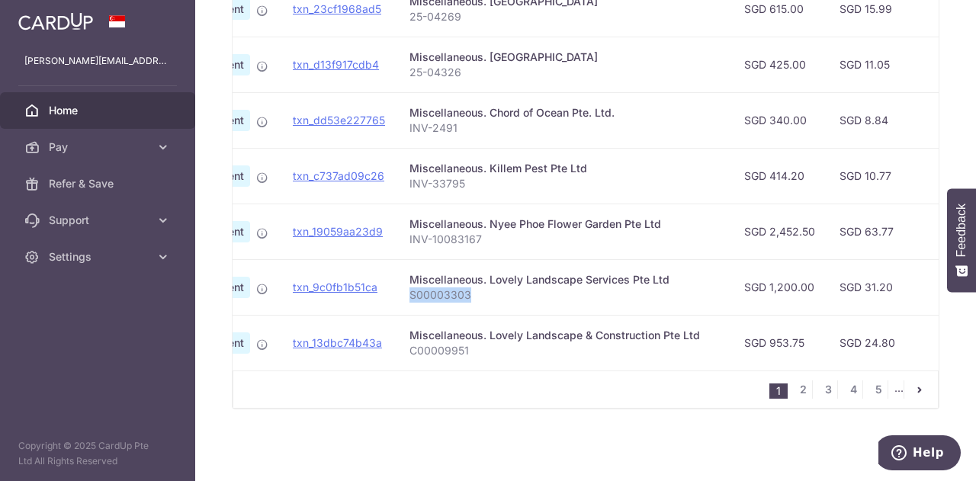
copy p "S00003303"
click at [561, 296] on td "Miscellaneous. Lovely Landscape Services Pte Ltd S00003303" at bounding box center [564, 287] width 335 height 56
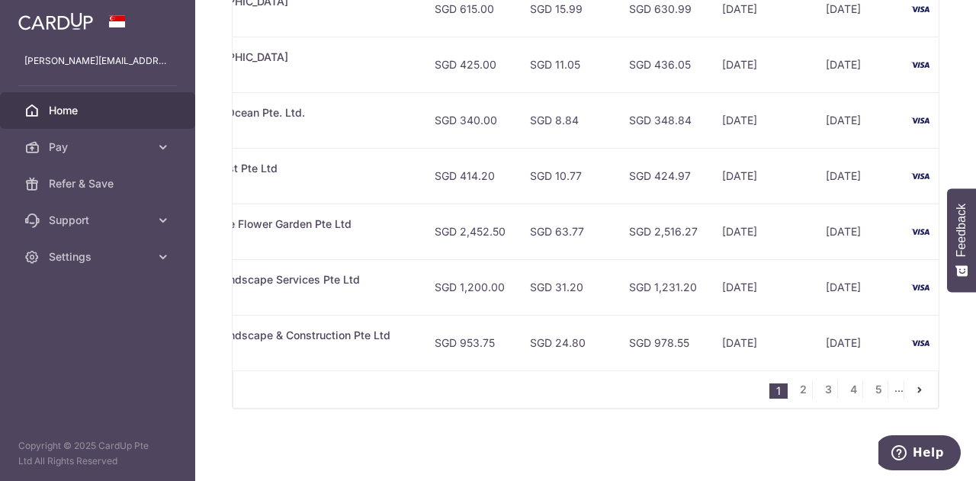
scroll to position [0, 494]
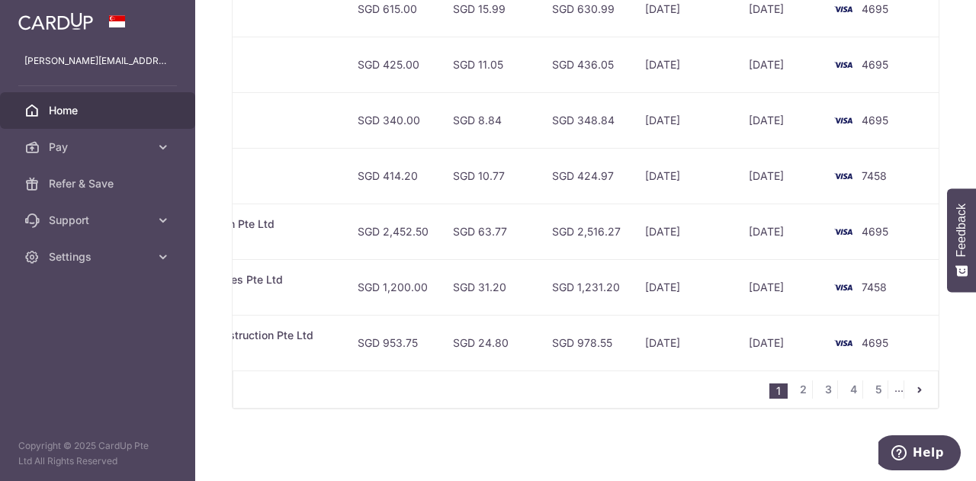
drag, startPoint x: 724, startPoint y: 280, endPoint x: 752, endPoint y: 277, distance: 28.4
click at [752, 277] on tr "PDF Receipt Payment Sent txn_9c0fb1b51ca Miscellaneous. Lovely Landscape Servic…" at bounding box center [339, 287] width 1200 height 56
click at [752, 280] on td "[DATE]" at bounding box center [779, 287] width 87 height 56
drag, startPoint x: 671, startPoint y: 221, endPoint x: 400, endPoint y: 222, distance: 270.6
click at [400, 222] on tr "PDF Receipt Payment Sent txn_19059aa23d9 Miscellaneous. Nyee Phoe Flower Garden…" at bounding box center [339, 232] width 1200 height 56
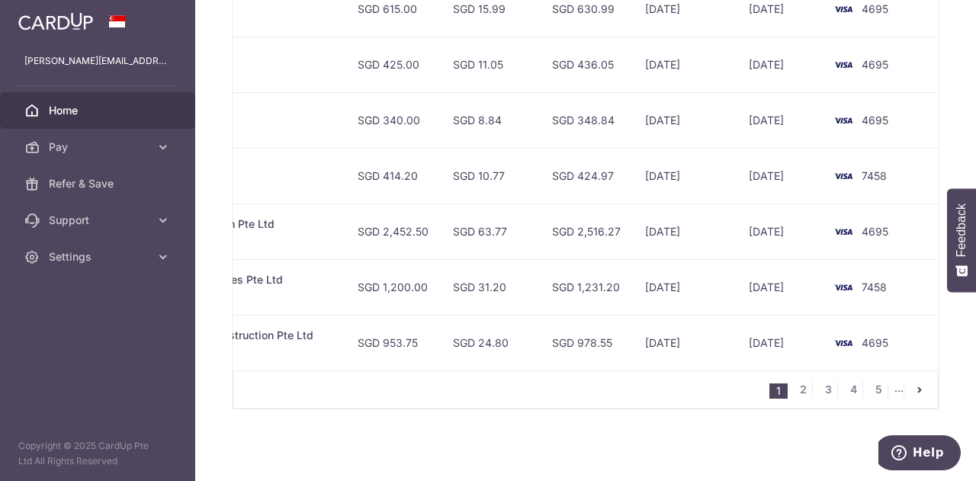
click at [354, 232] on td "SGD 2,452.50" at bounding box center [392, 232] width 95 height 56
drag, startPoint x: 380, startPoint y: 226, endPoint x: 442, endPoint y: 236, distance: 63.3
click at [442, 236] on tr "PDF Receipt Payment Sent txn_19059aa23d9 Miscellaneous. Nyee Phoe Flower Garden…" at bounding box center [339, 232] width 1200 height 56
copy tr "2,452.50"
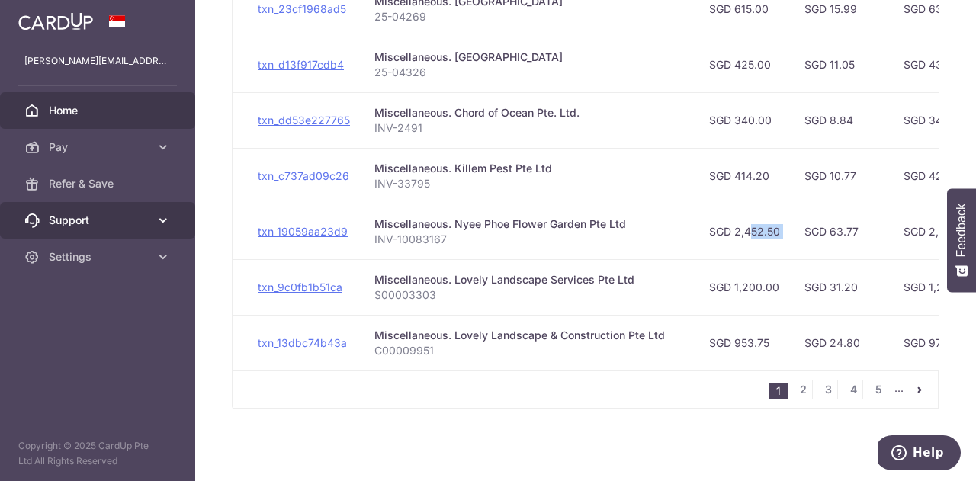
scroll to position [0, 0]
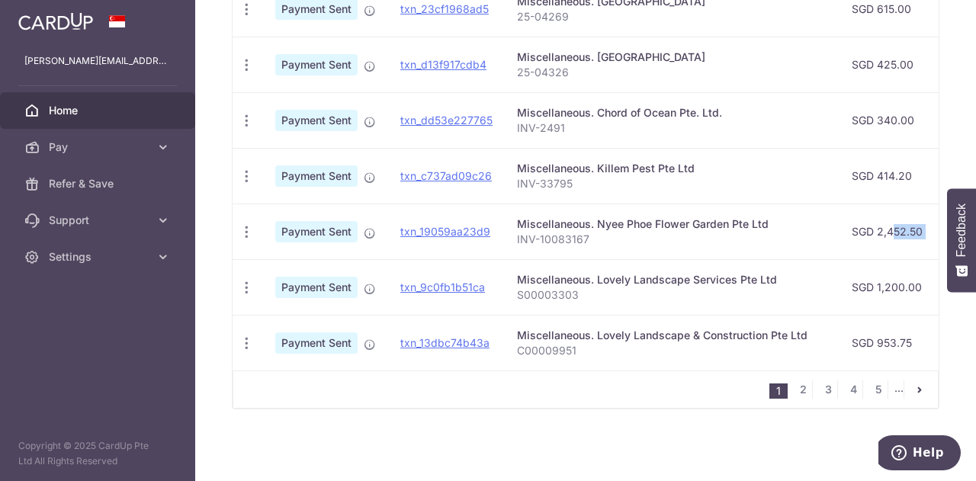
drag, startPoint x: 479, startPoint y: 222, endPoint x: 605, endPoint y: 240, distance: 127.1
click at [605, 240] on tr "PDF Receipt Payment Sent txn_19059aa23d9 Miscellaneous. Nyee Phoe Flower Garden…" at bounding box center [832, 232] width 1200 height 56
click at [602, 248] on td "Miscellaneous. Nyee Phoe Flower Garden Pte Ltd INV-10083167" at bounding box center [672, 232] width 335 height 56
drag, startPoint x: 595, startPoint y: 242, endPoint x: 509, endPoint y: 236, distance: 85.6
click at [509, 236] on td "Miscellaneous. Nyee Phoe Flower Garden Pte Ltd INV-10083167" at bounding box center [672, 232] width 335 height 56
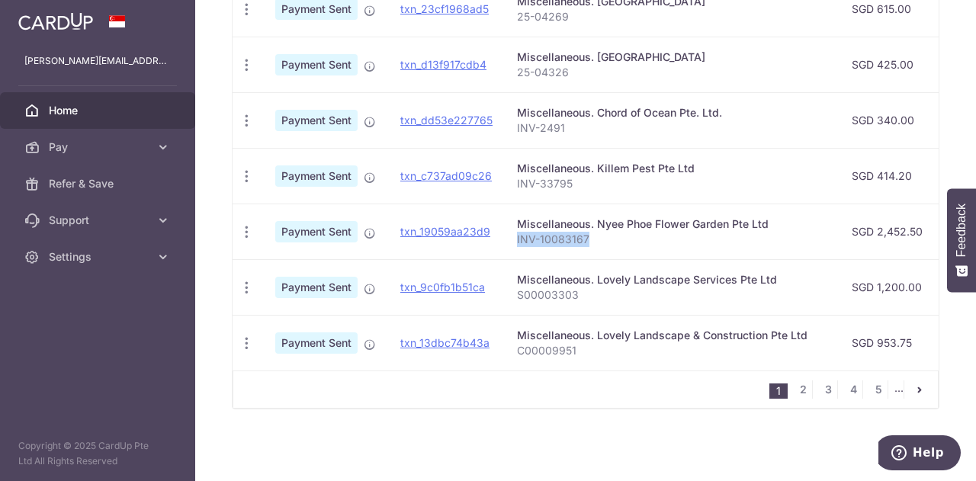
copy p "INV-10083167"
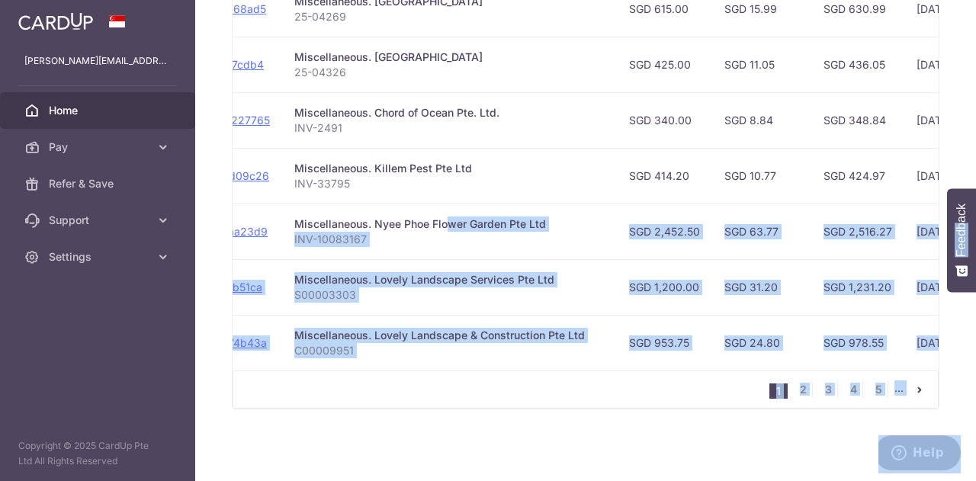
scroll to position [0, 494]
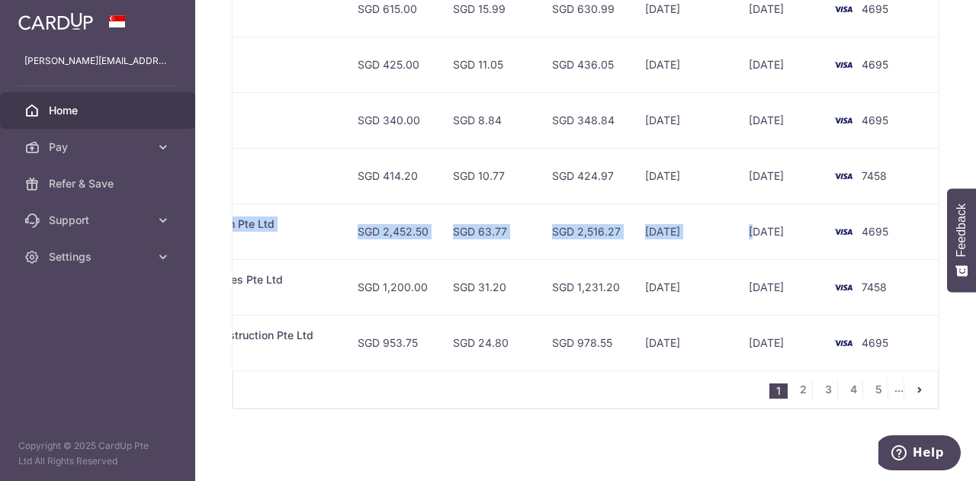
drag, startPoint x: 619, startPoint y: 211, endPoint x: 748, endPoint y: 229, distance: 130.8
click at [748, 229] on tr "PDF Receipt Payment Sent txn_19059aa23d9 Miscellaneous. Nyee Phoe Flower Garden…" at bounding box center [339, 232] width 1200 height 56
click at [695, 229] on td "[DATE]" at bounding box center [685, 232] width 104 height 56
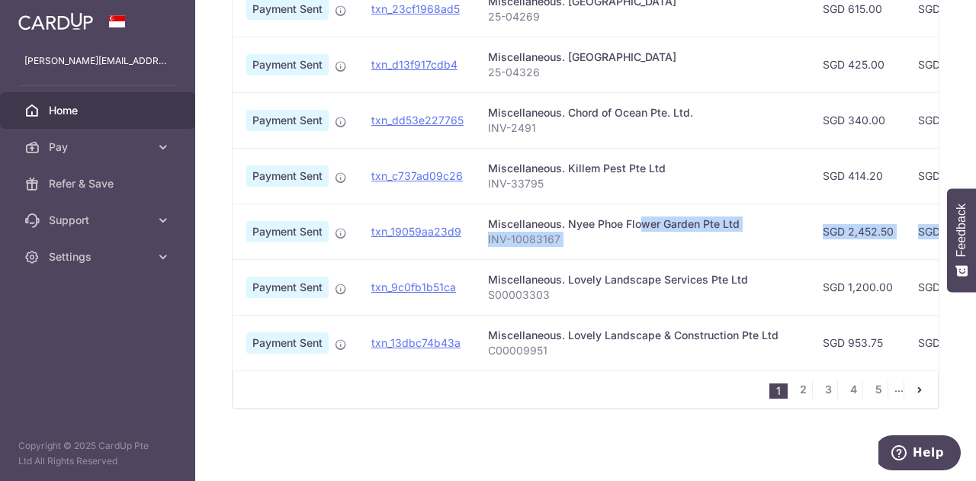
scroll to position [0, 0]
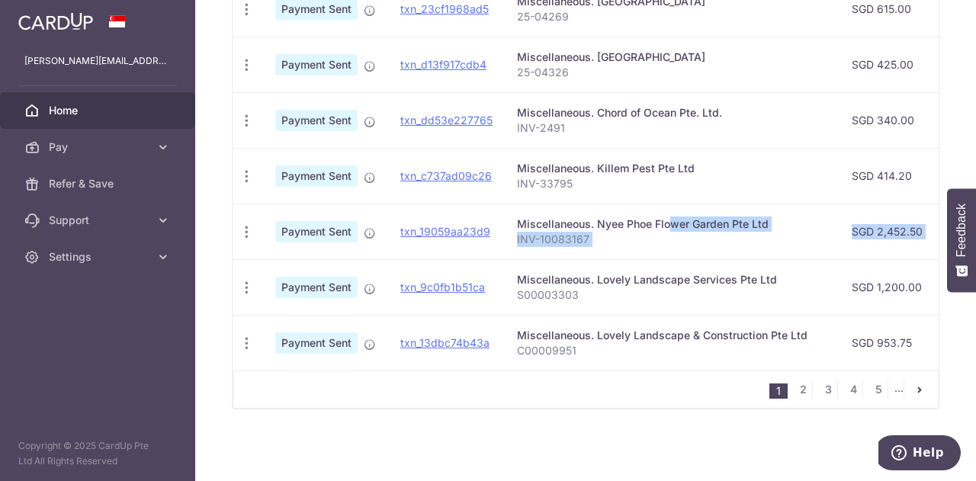
drag, startPoint x: 421, startPoint y: 227, endPoint x: 697, endPoint y: 252, distance: 277.7
click at [697, 252] on tr "PDF Receipt Payment Sent txn_19059aa23d9 Miscellaneous. Nyee Phoe Flower Garden…" at bounding box center [832, 232] width 1200 height 56
click at [668, 242] on td "Miscellaneous. Nyee Phoe Flower Garden Pte Ltd INV-10083167" at bounding box center [672, 232] width 335 height 56
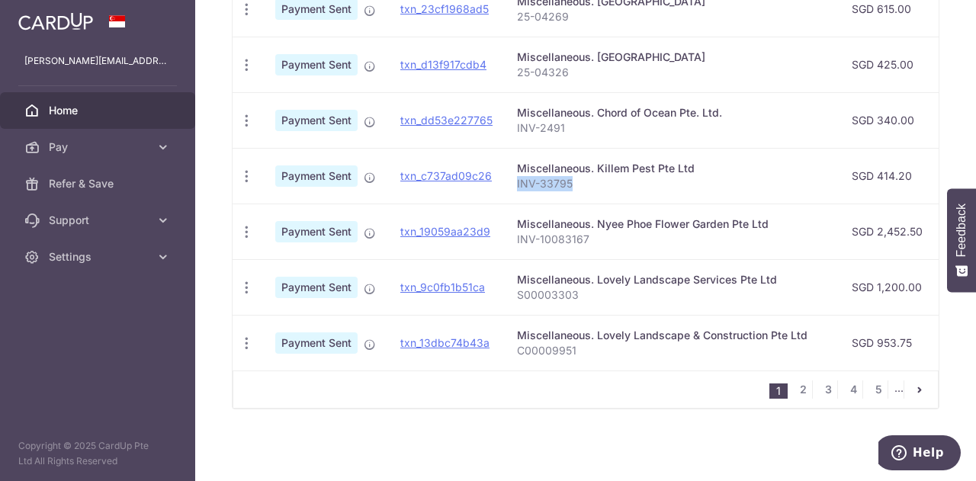
drag, startPoint x: 572, startPoint y: 182, endPoint x: 513, endPoint y: 182, distance: 59.5
click at [513, 182] on td "Miscellaneous. Killem Pest Pte Ltd INV-33795" at bounding box center [672, 176] width 335 height 56
click at [617, 176] on p "INV-33795" at bounding box center [672, 183] width 310 height 15
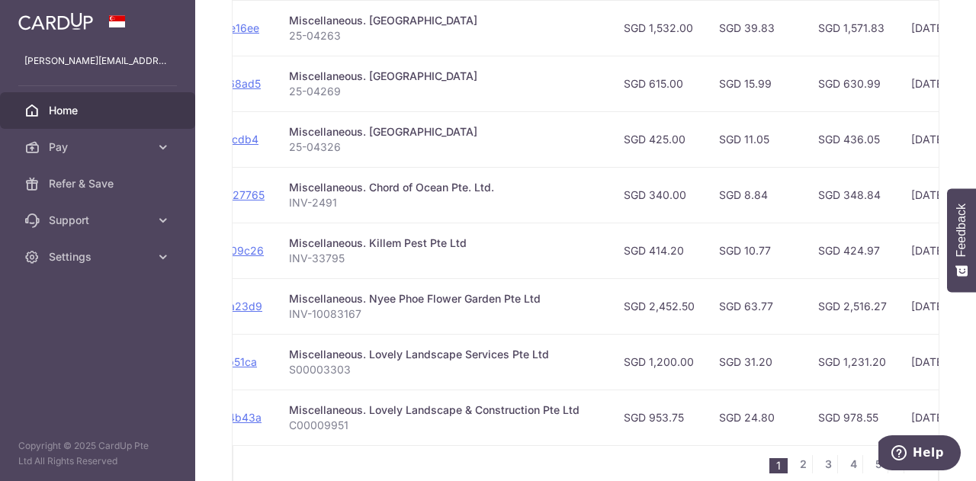
scroll to position [0, 494]
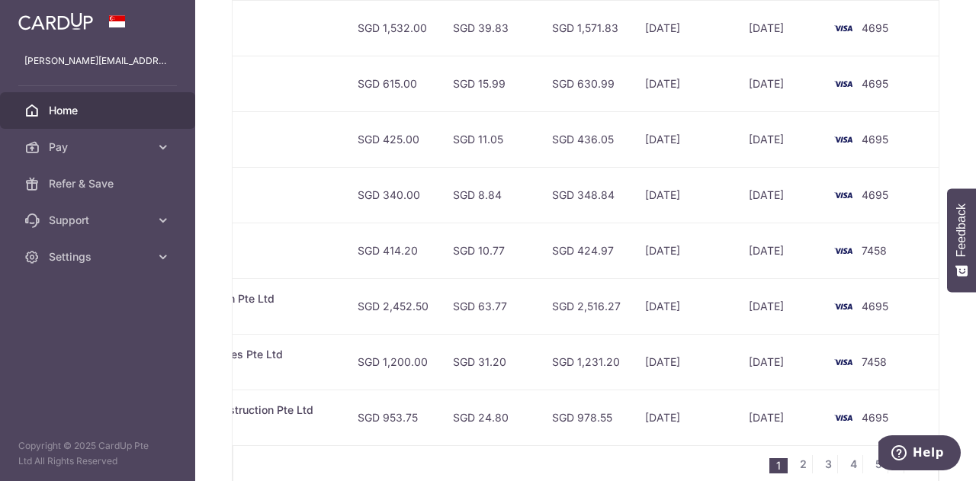
drag, startPoint x: 844, startPoint y: 185, endPoint x: 718, endPoint y: 188, distance: 125.8
click at [718, 188] on tr "PDF Receipt Payment Sent txn_dd53e227765 Miscellaneous. Chord of Ocean Pte. Ltd…" at bounding box center [339, 195] width 1200 height 56
click at [681, 200] on td "[DATE]" at bounding box center [685, 195] width 104 height 56
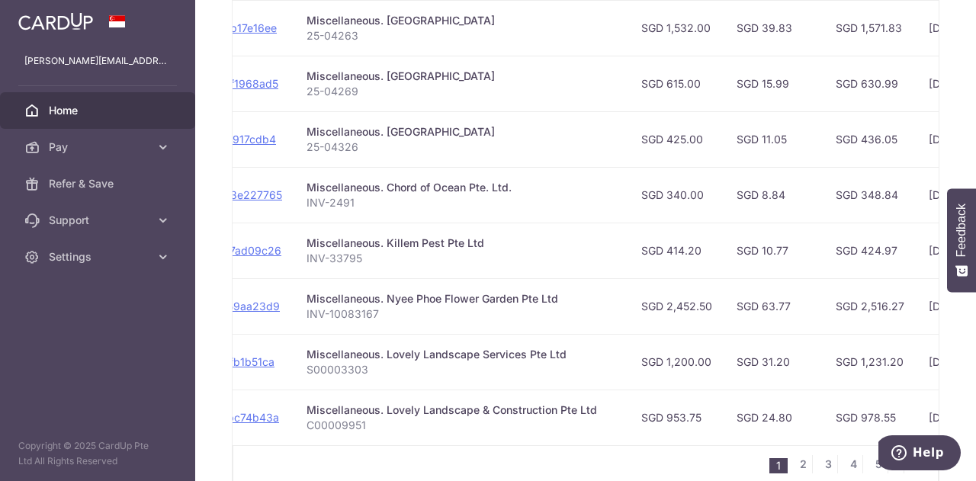
scroll to position [0, 72]
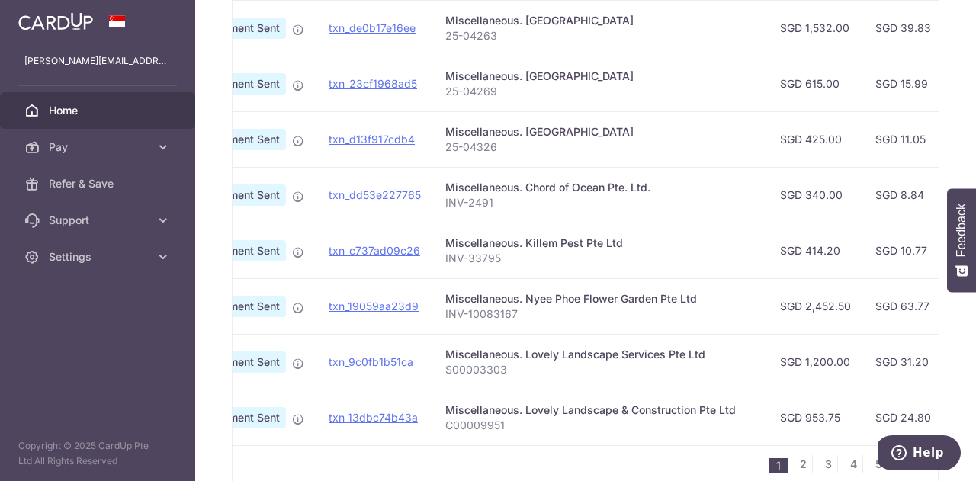
drag, startPoint x: 609, startPoint y: 197, endPoint x: 506, endPoint y: 202, distance: 103.0
click at [506, 202] on tr "PDF Receipt Payment Sent txn_dd53e227765 Miscellaneous. Chord of Ocean Pte. Ltd…" at bounding box center [761, 195] width 1200 height 56
click at [512, 200] on p "INV-2491" at bounding box center [600, 202] width 310 height 15
drag, startPoint x: 500, startPoint y: 202, endPoint x: 439, endPoint y: 208, distance: 61.3
click at [439, 208] on td "Miscellaneous. Chord of Ocean Pte. Ltd. INV-2491" at bounding box center [600, 195] width 335 height 56
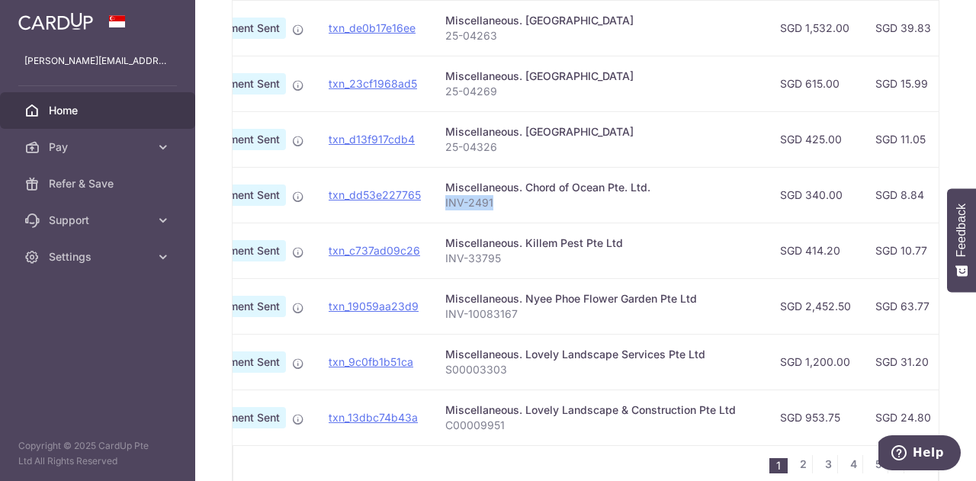
scroll to position [0, 494]
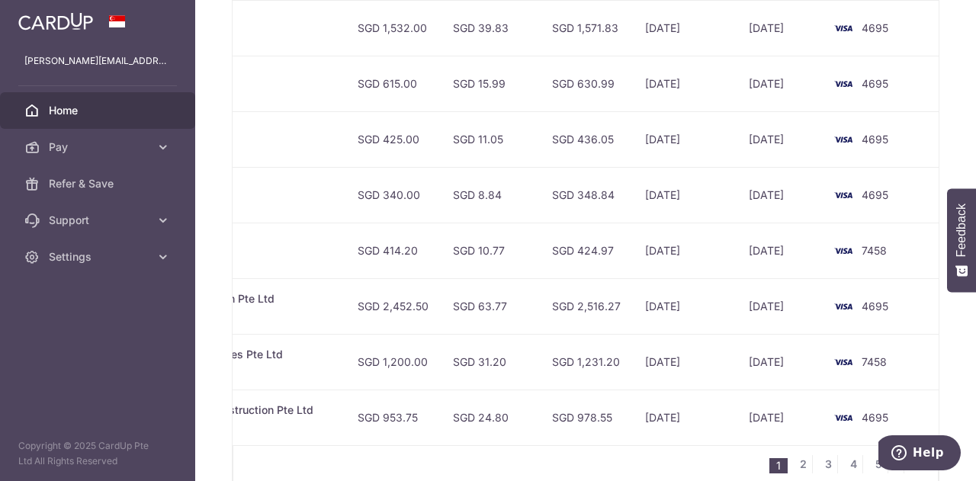
drag, startPoint x: 781, startPoint y: 188, endPoint x: 698, endPoint y: 200, distance: 83.9
click at [698, 200] on tr "PDF Receipt Payment Sent txn_dd53e227765 Miscellaneous. Chord of Ocean Pte. Ltd…" at bounding box center [339, 195] width 1200 height 56
click at [663, 193] on td "[DATE]" at bounding box center [685, 195] width 104 height 56
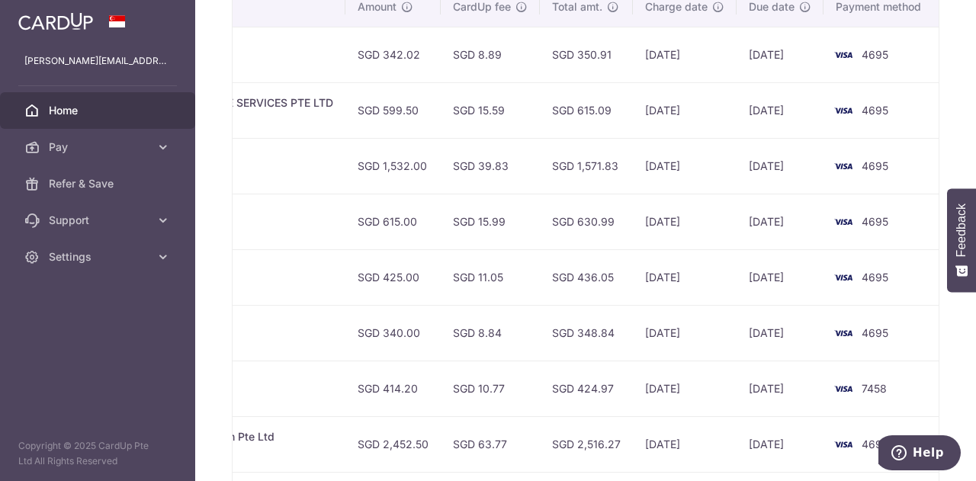
scroll to position [405, 0]
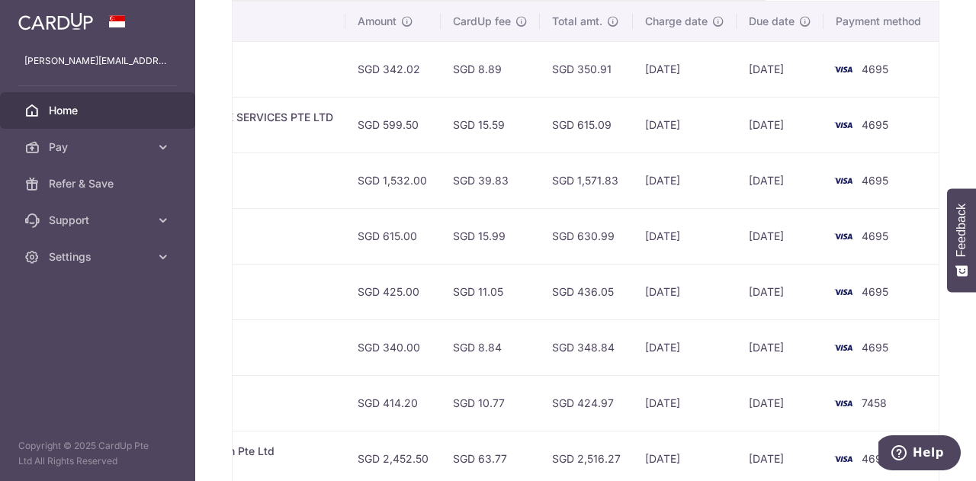
click at [659, 283] on td "[DATE]" at bounding box center [685, 292] width 104 height 56
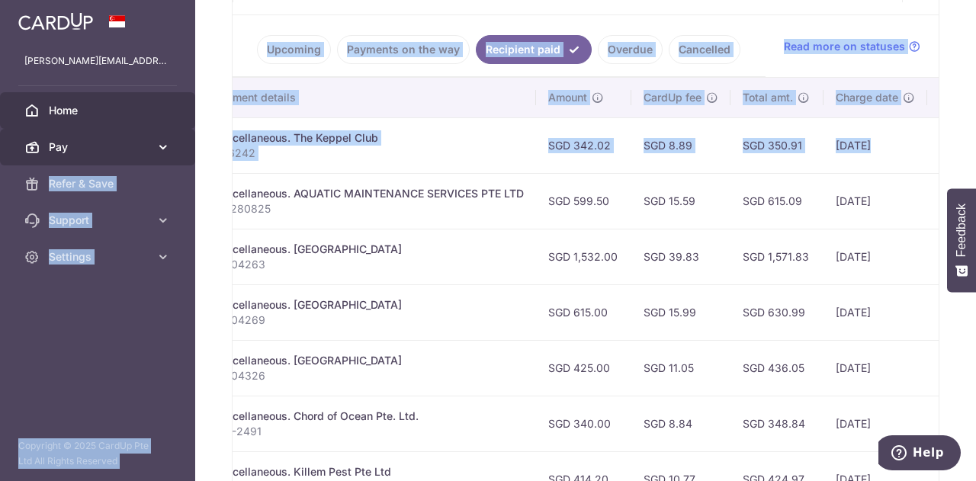
scroll to position [0, 0]
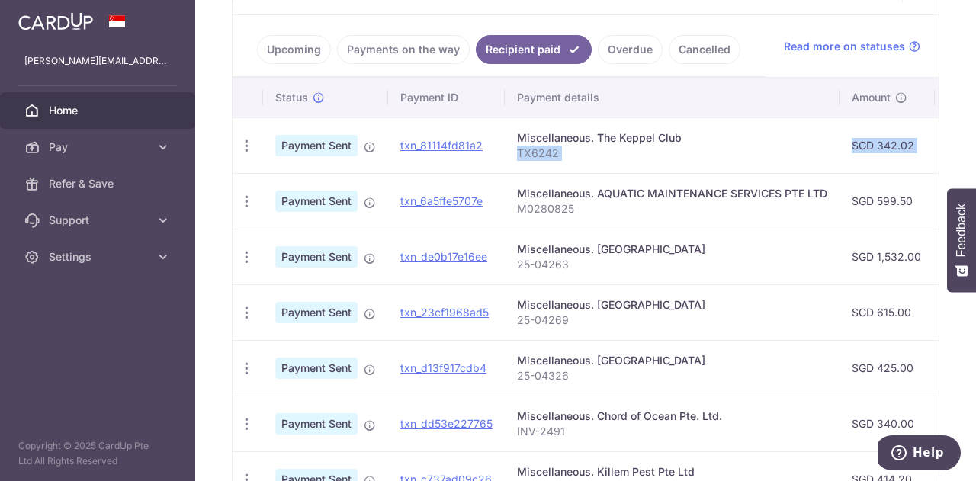
drag, startPoint x: 668, startPoint y: 146, endPoint x: 623, endPoint y: 147, distance: 45.0
click at [621, 147] on tr "PDF Receipt Payment Sent txn_81114fd81a2 Miscellaneous. The Keppel Club TX6242 …" at bounding box center [832, 145] width 1200 height 56
click at [718, 288] on td "Miscellaneous. [GEOGRAPHIC_DATA] 25-04269" at bounding box center [672, 312] width 335 height 56
click at [634, 357] on div "Miscellaneous. [GEOGRAPHIC_DATA]" at bounding box center [672, 360] width 310 height 15
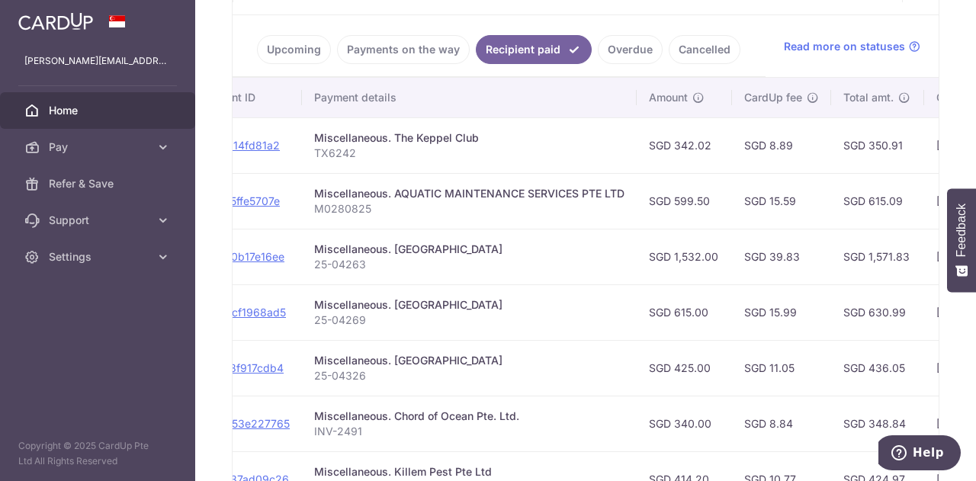
scroll to position [0, 494]
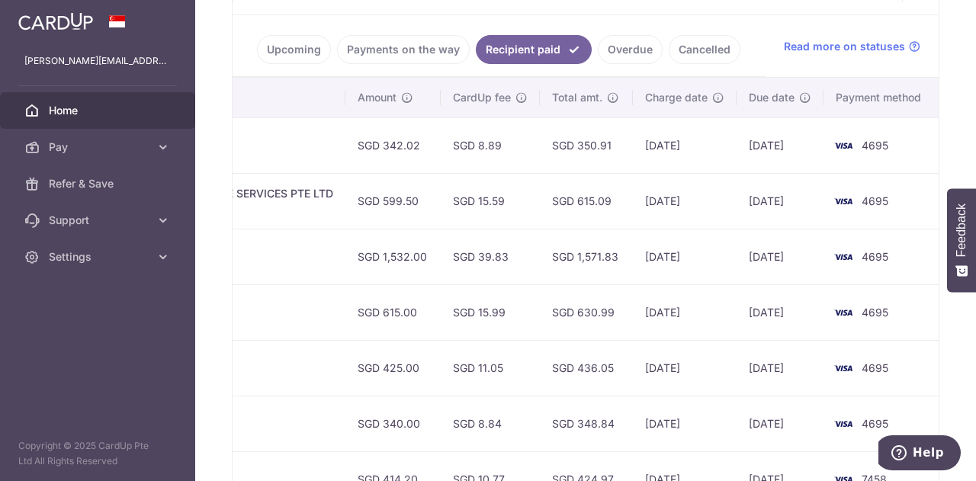
drag, startPoint x: 648, startPoint y: 301, endPoint x: 442, endPoint y: 323, distance: 207.0
click at [446, 324] on tr "PDF Receipt Payment Sent txn_23cf1968ad5 Miscellaneous. [GEOGRAPHIC_DATA] 25-04…" at bounding box center [339, 312] width 1200 height 56
click at [395, 312] on td "SGD 615.00" at bounding box center [392, 312] width 95 height 56
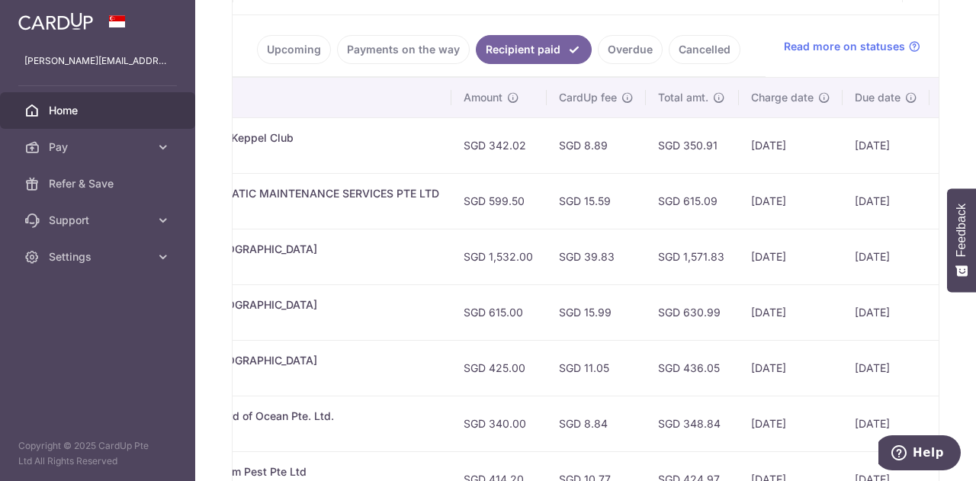
scroll to position [0, 0]
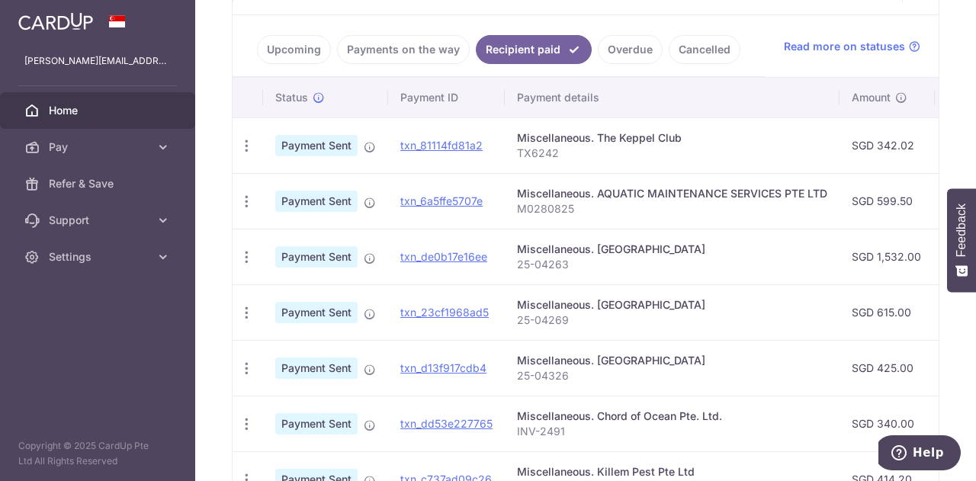
drag, startPoint x: 404, startPoint y: 358, endPoint x: 732, endPoint y: 364, distance: 328.5
click at [732, 364] on tr "PDF Receipt Payment Sent txn_d13f917cdb4 Miscellaneous. [GEOGRAPHIC_DATA] 25-04…" at bounding box center [832, 368] width 1200 height 56
click at [893, 385] on td "SGD 425.00" at bounding box center [886, 368] width 95 height 56
drag, startPoint x: 581, startPoint y: 205, endPoint x: 506, endPoint y: 203, distance: 74.7
click at [506, 203] on td "Miscellaneous. AQUATIC MAINTENANCE SERVICES PTE LTD M0280825" at bounding box center [672, 201] width 335 height 56
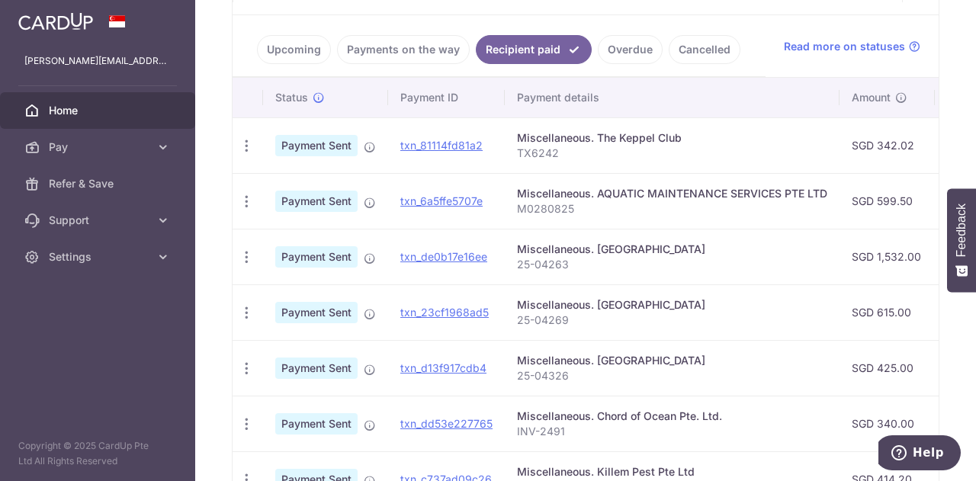
click at [694, 232] on td "Miscellaneous. [GEOGRAPHIC_DATA] 25-04263" at bounding box center [672, 257] width 335 height 56
drag, startPoint x: 602, startPoint y: 158, endPoint x: 508, endPoint y: 159, distance: 93.8
click at [508, 159] on td "Miscellaneous. The Keppel Club TX6242" at bounding box center [672, 145] width 335 height 56
click at [562, 242] on div "Miscellaneous. [GEOGRAPHIC_DATA]" at bounding box center [672, 249] width 310 height 15
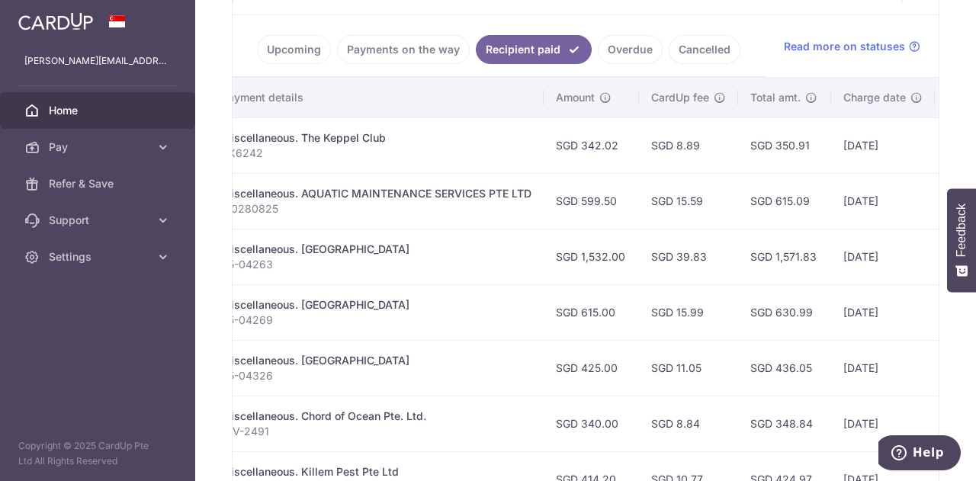
scroll to position [0, 494]
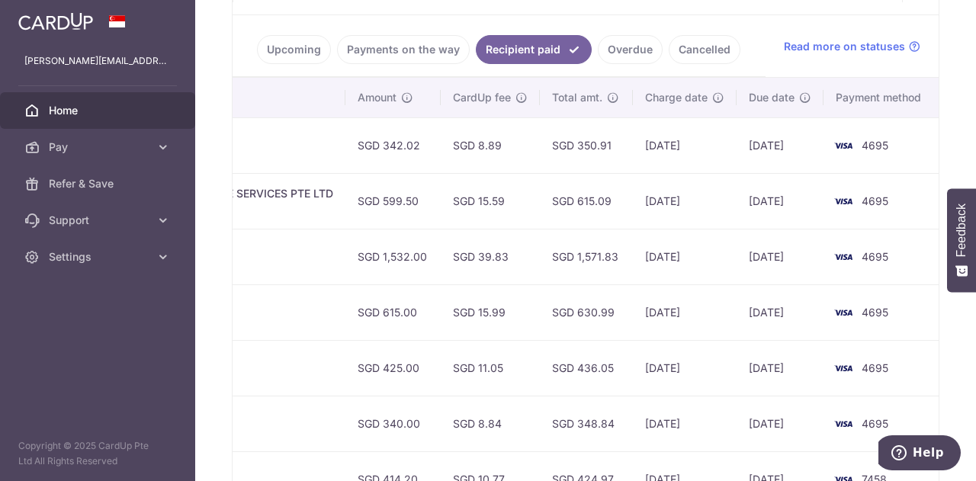
drag, startPoint x: 768, startPoint y: 237, endPoint x: 975, endPoint y: 204, distance: 209.3
click at [975, 204] on body "[PERSON_NAME][EMAIL_ADDRESS][DOMAIN_NAME] Home Pay Payments Recipients Cards Re…" at bounding box center [488, 240] width 976 height 481
click at [588, 173] on td "SGD 615.09" at bounding box center [586, 201] width 93 height 56
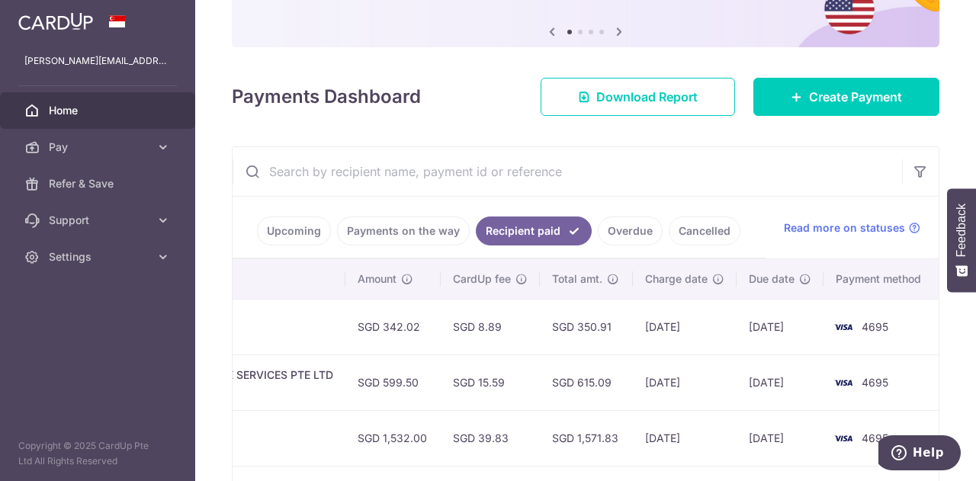
scroll to position [0, 0]
